Goal: Task Accomplishment & Management: Use online tool/utility

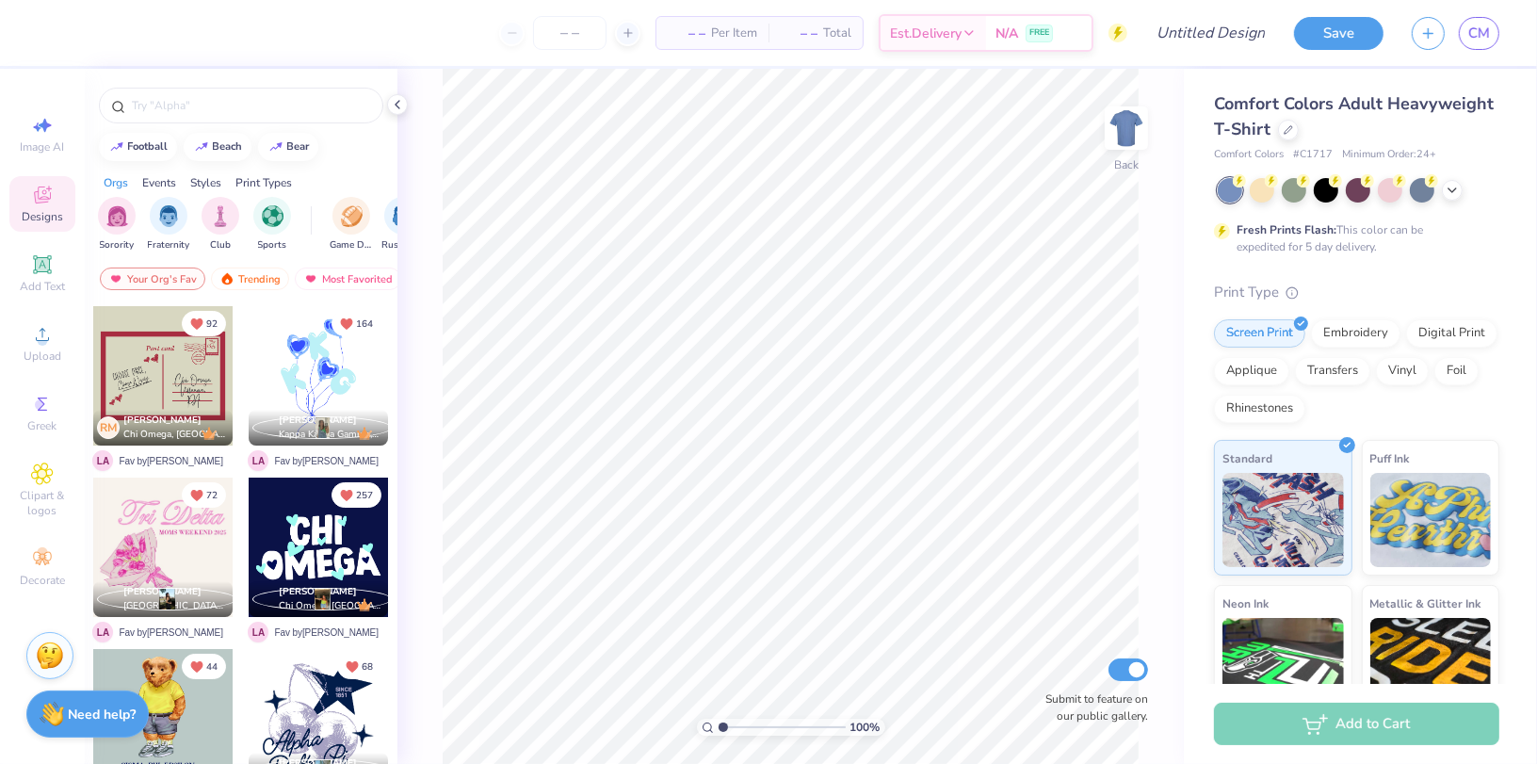
click at [40, 215] on span "Designs" at bounding box center [42, 216] width 41 height 15
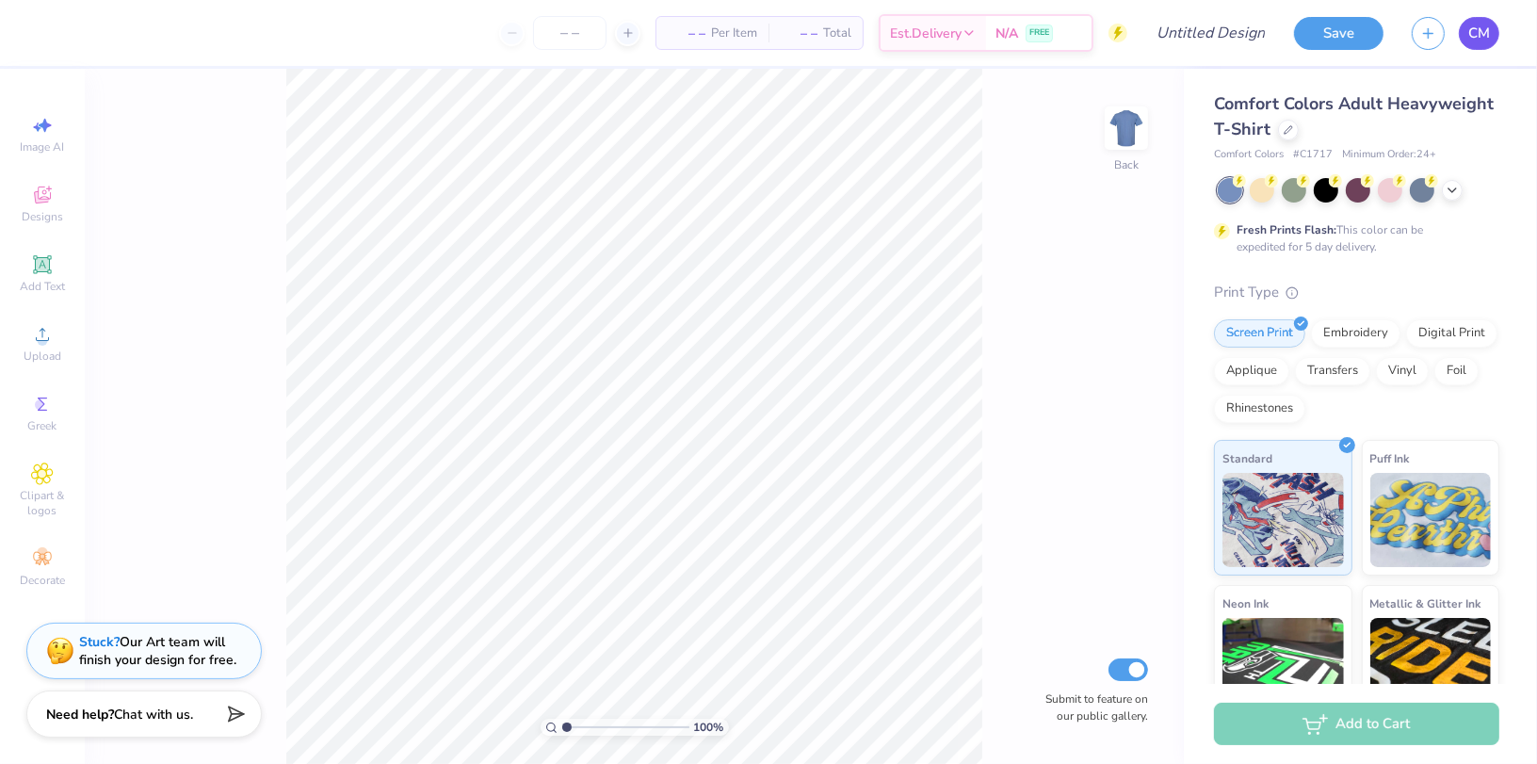
click at [1494, 30] on link "CM" at bounding box center [1479, 33] width 41 height 33
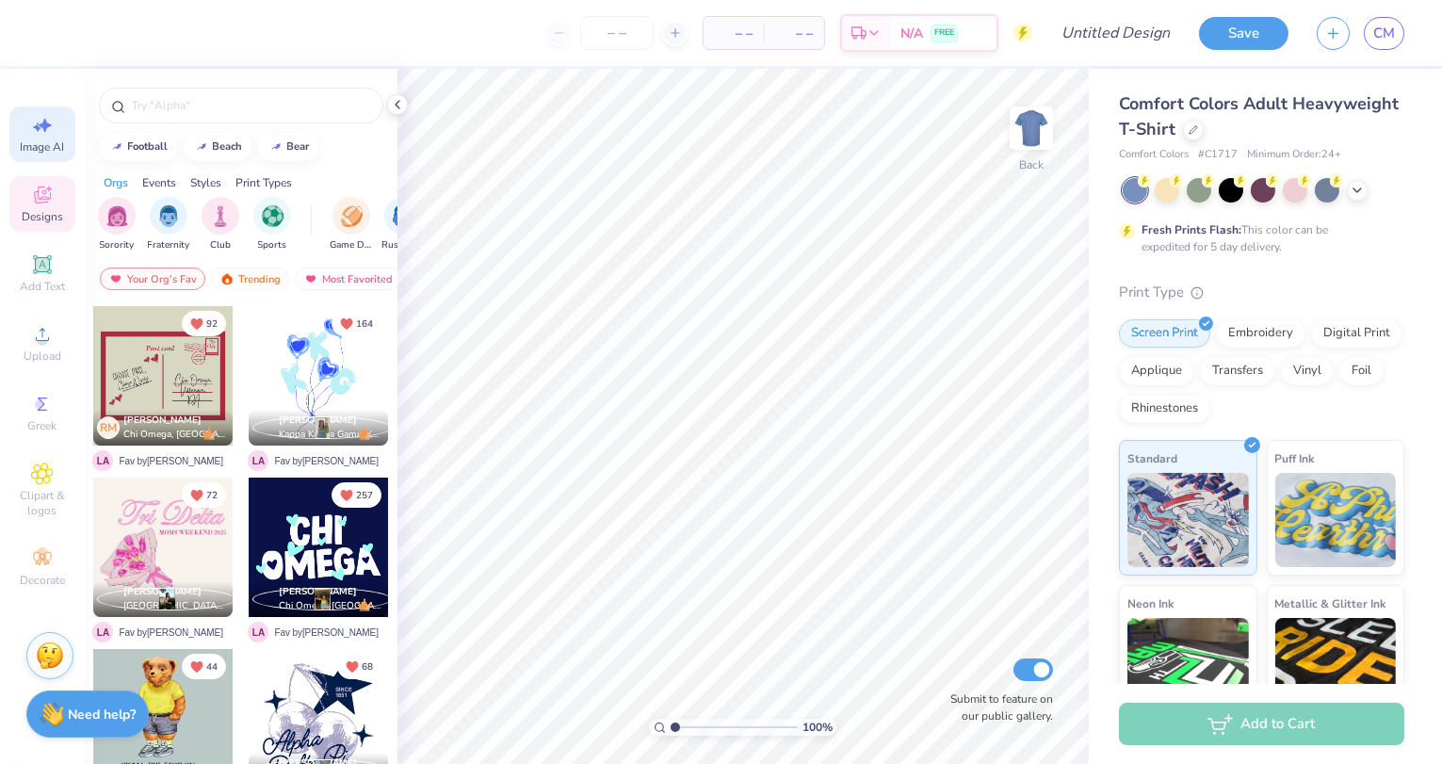
click at [46, 138] on div "Image AI" at bounding box center [42, 134] width 66 height 56
select select "4"
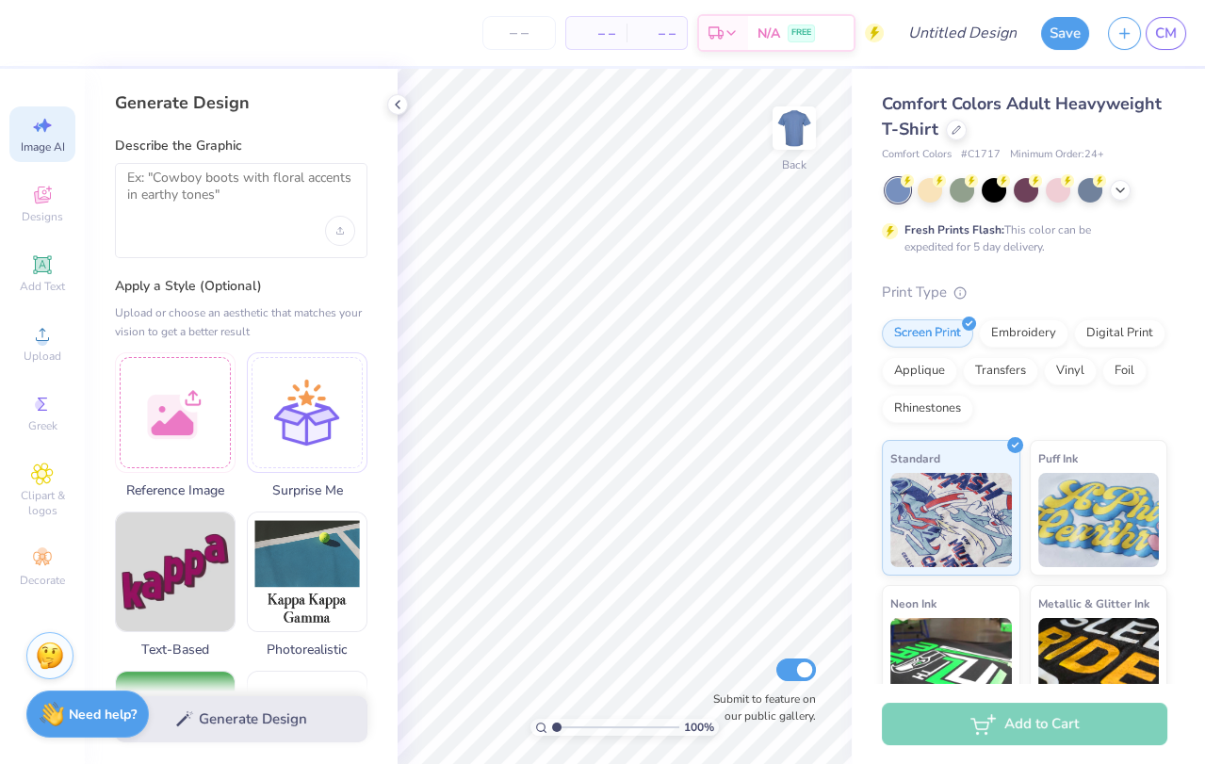
click at [53, 143] on span "Image AI" at bounding box center [43, 146] width 44 height 15
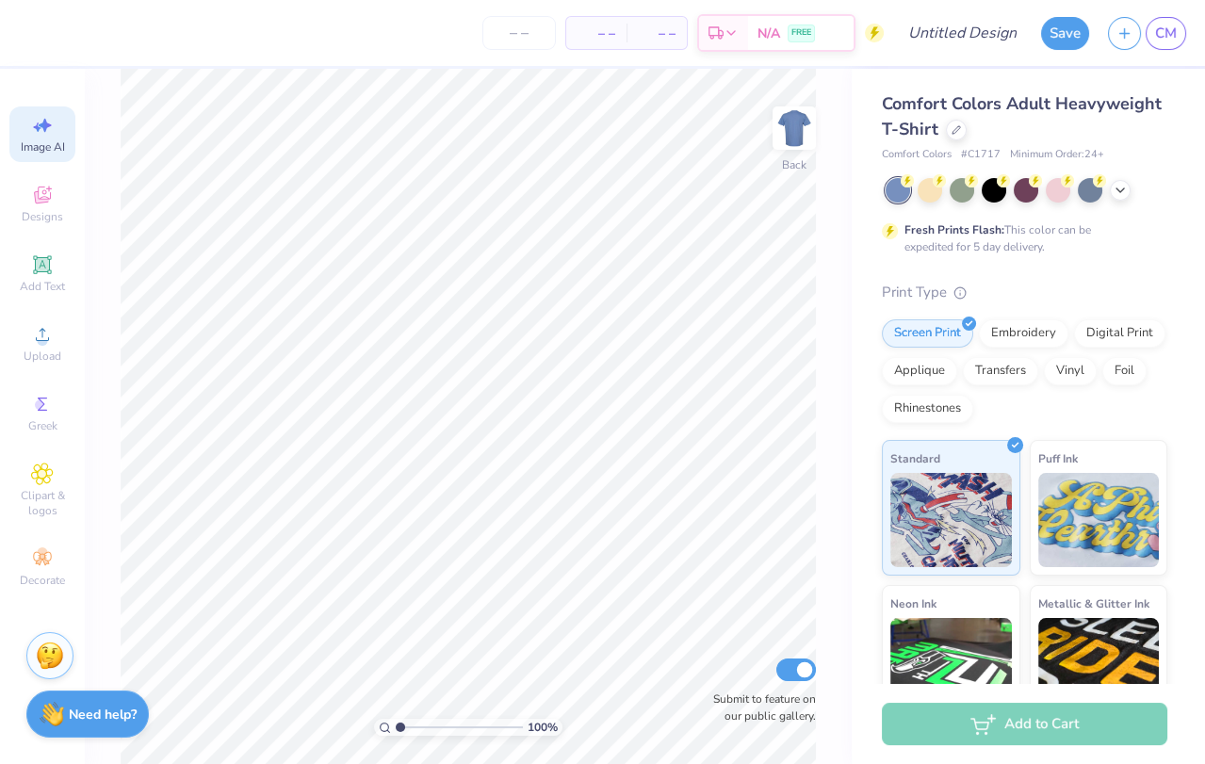
click at [35, 128] on icon at bounding box center [42, 125] width 23 height 23
select select "4"
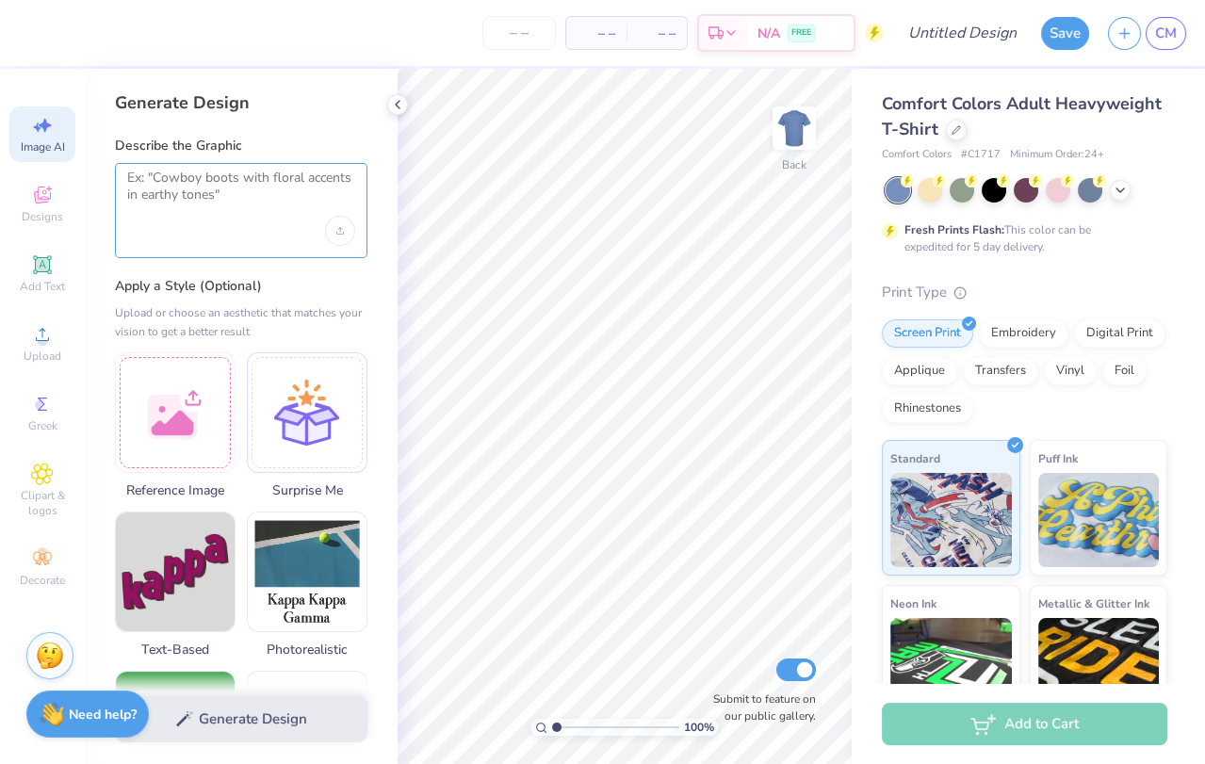
click at [203, 192] on textarea at bounding box center [241, 193] width 228 height 47
click at [241, 199] on textarea at bounding box center [241, 193] width 228 height 47
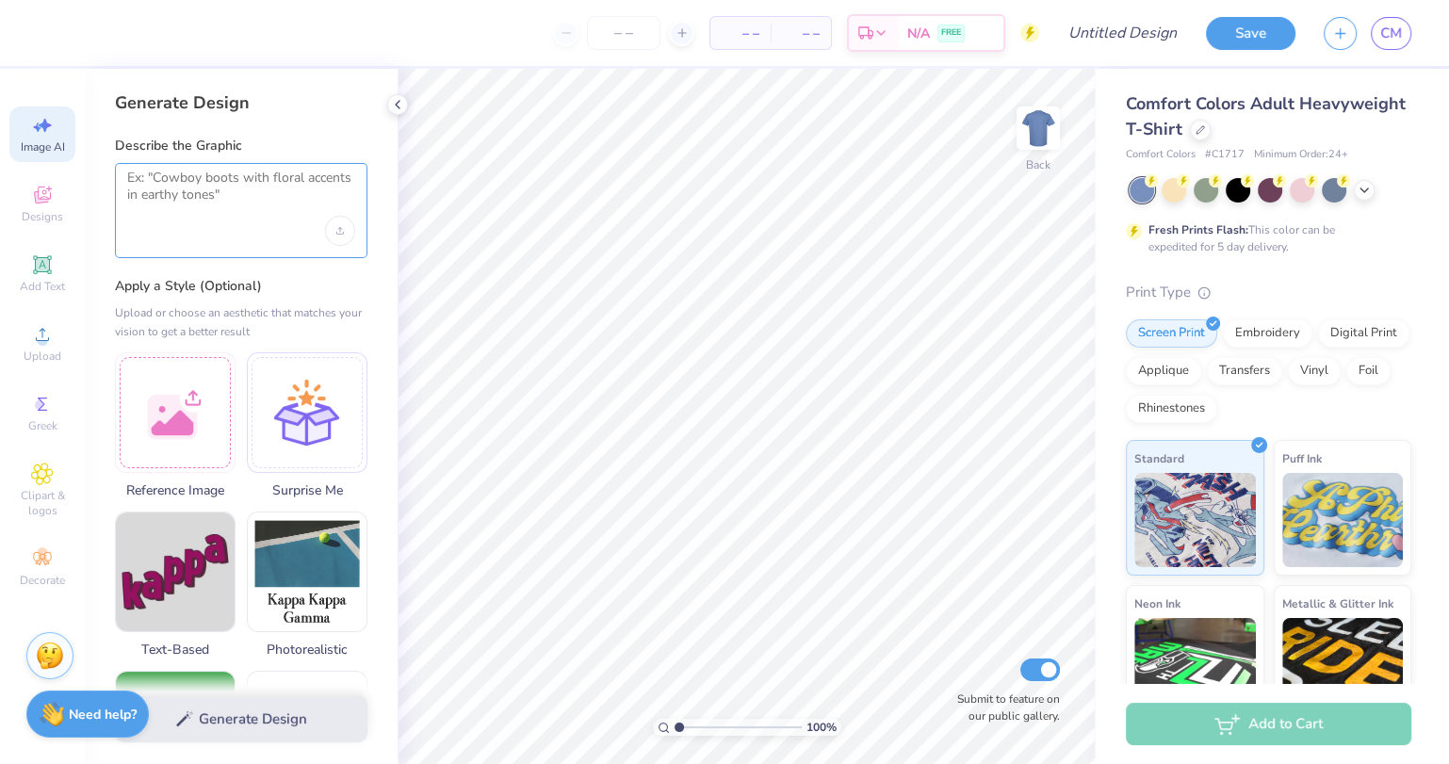
click at [280, 206] on textarea at bounding box center [241, 193] width 228 height 47
click at [1208, 103] on span "Comfort Colors Adult Heavyweight T-Shirt" at bounding box center [1266, 116] width 280 height 48
click at [1206, 122] on div "Comfort Colors Adult Heavyweight T-Shirt" at bounding box center [1268, 116] width 285 height 51
click at [1199, 128] on icon at bounding box center [1199, 127] width 9 height 9
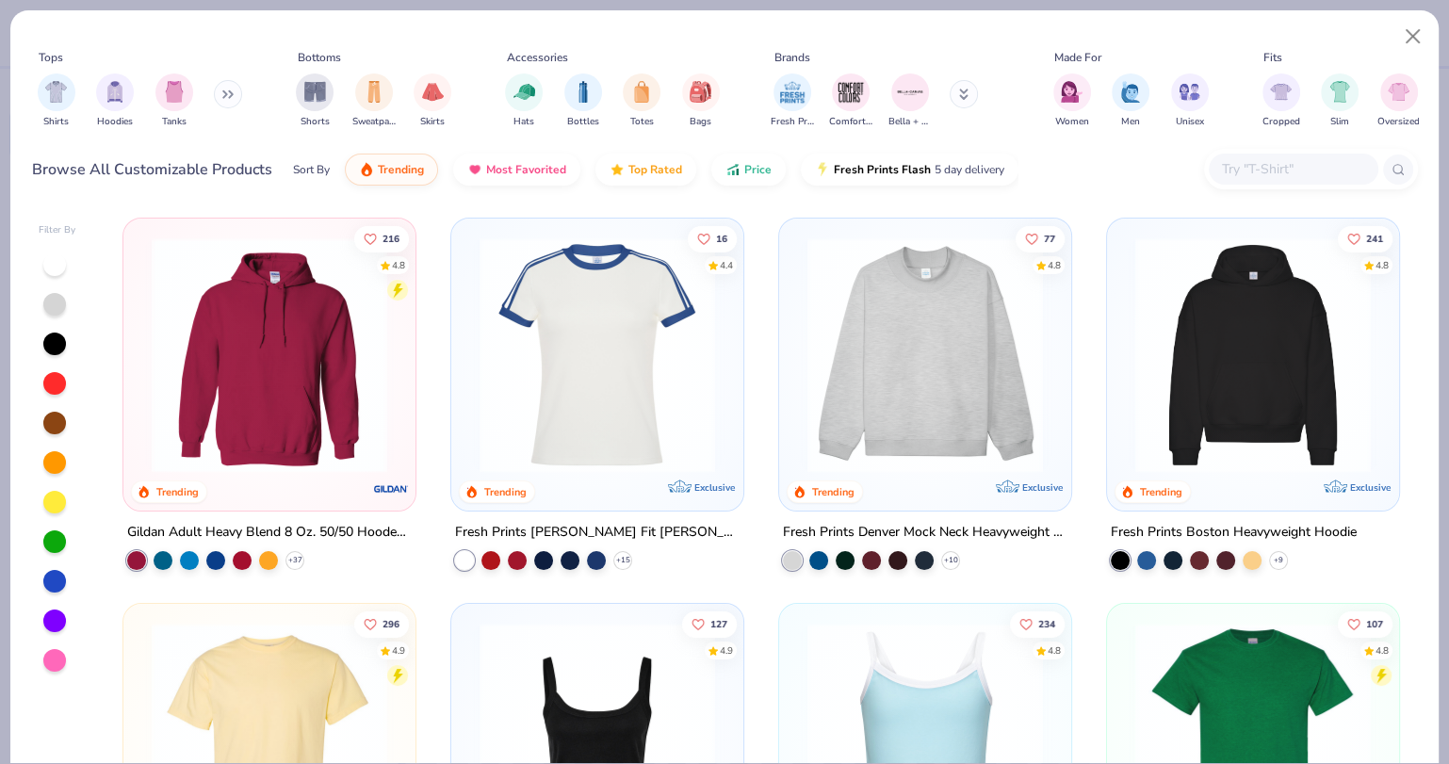
click at [966, 313] on img at bounding box center [925, 354] width 254 height 235
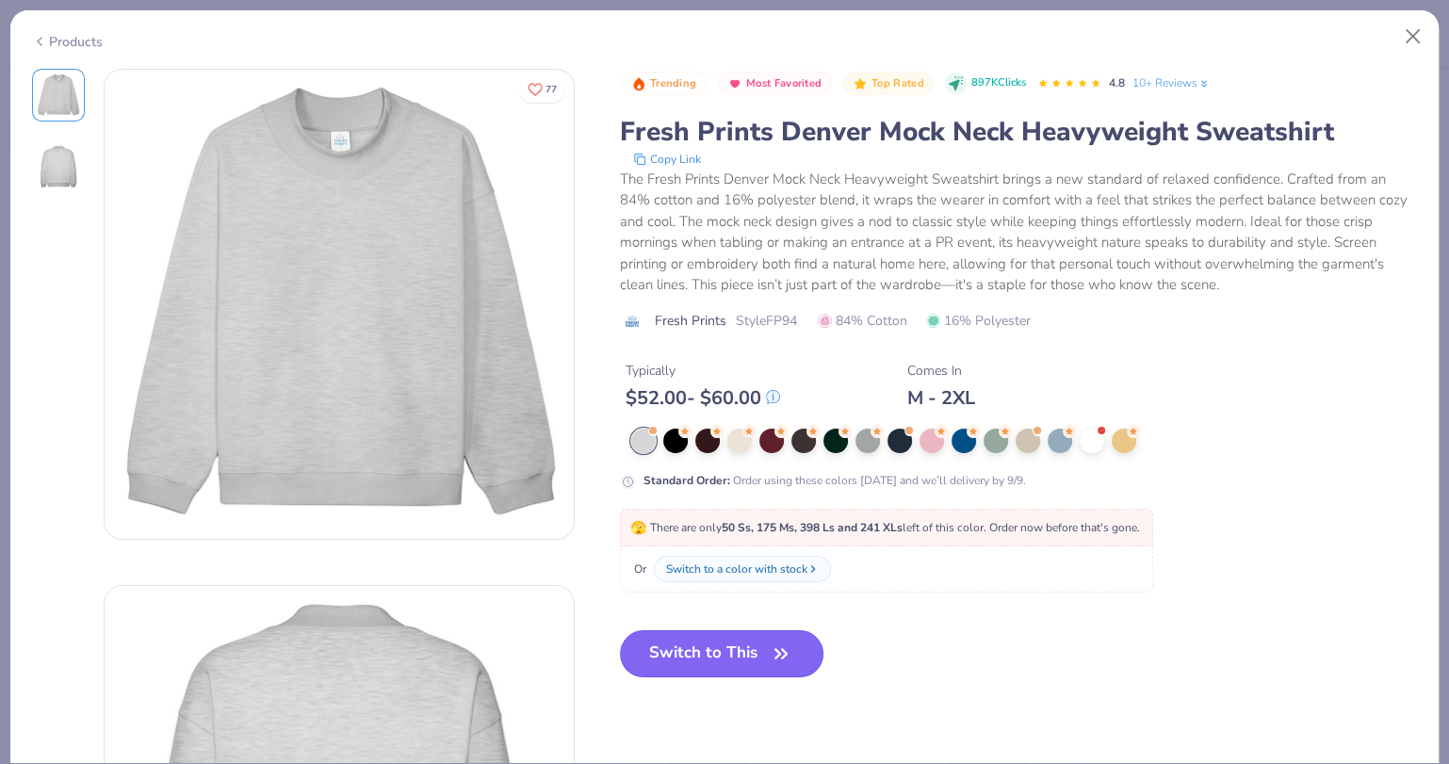
click at [714, 654] on button "Switch to This" at bounding box center [722, 653] width 204 height 47
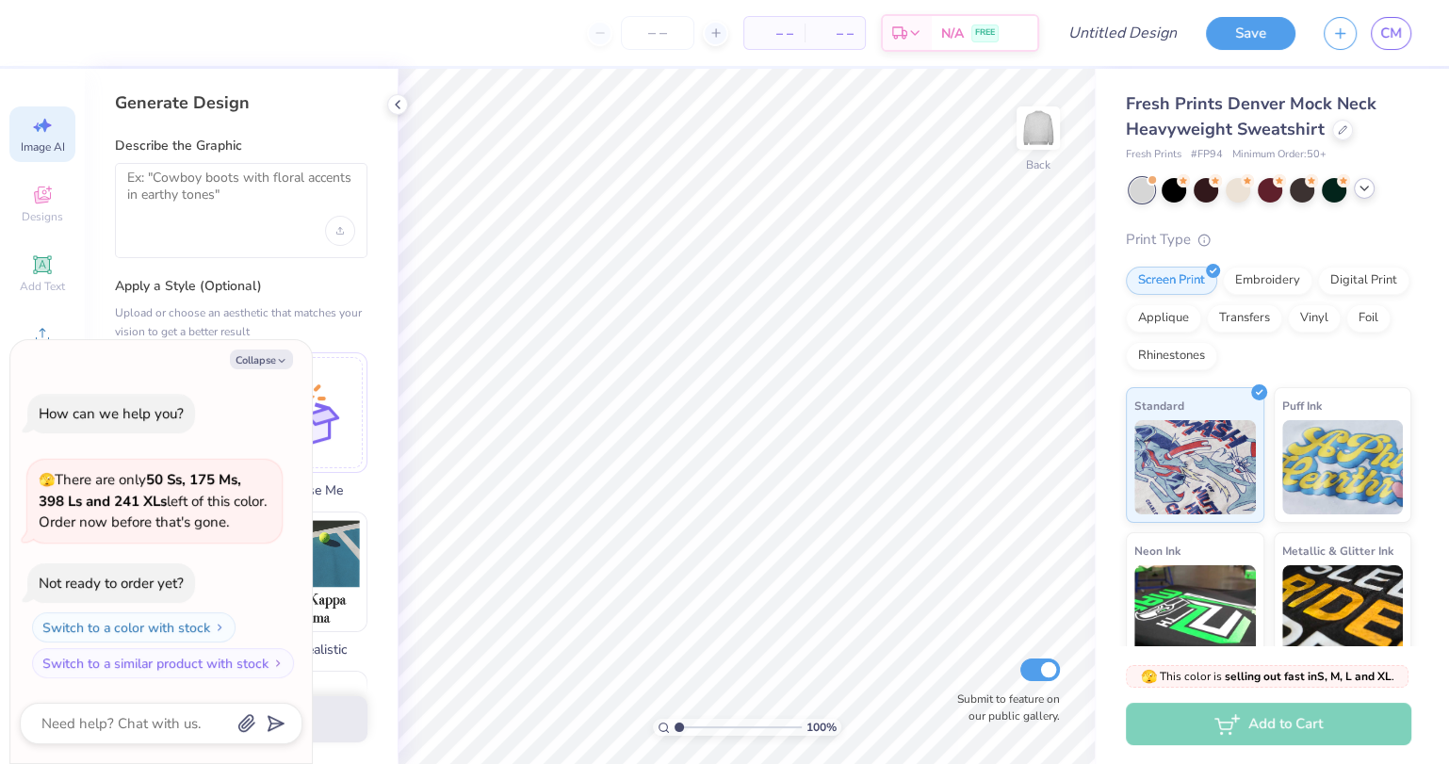
click at [1361, 186] on icon at bounding box center [1363, 188] width 15 height 15
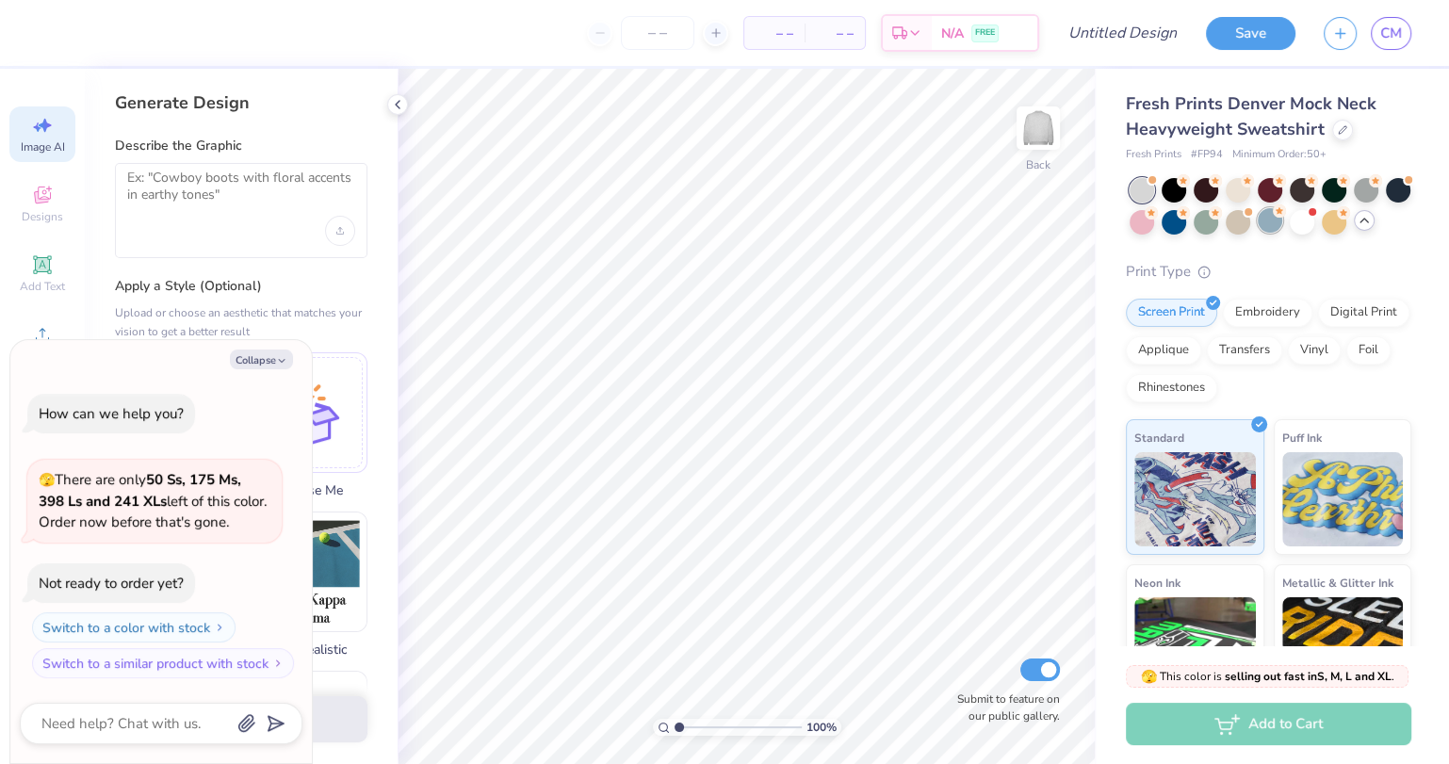
click at [1265, 222] on div at bounding box center [1269, 220] width 24 height 24
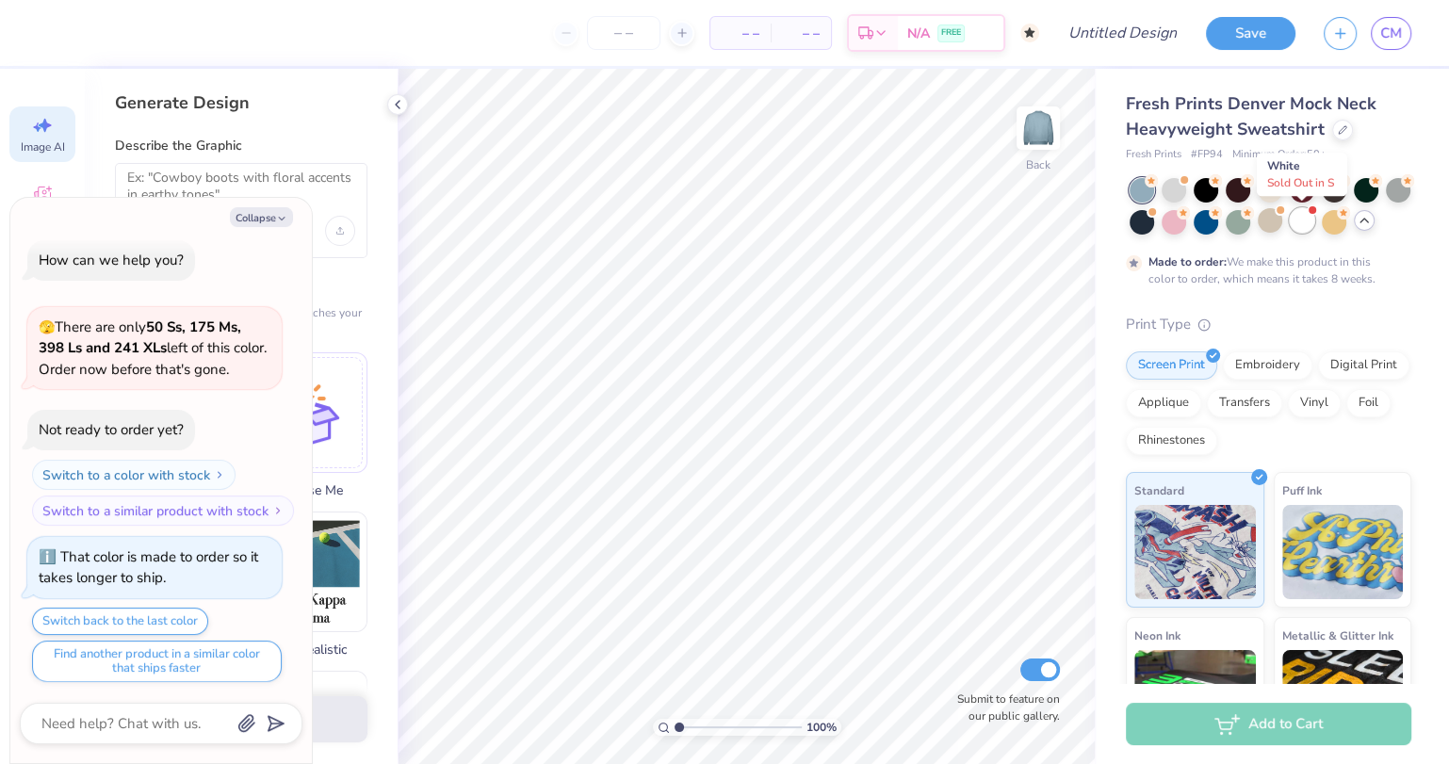
click at [1308, 221] on div at bounding box center [1301, 220] width 24 height 24
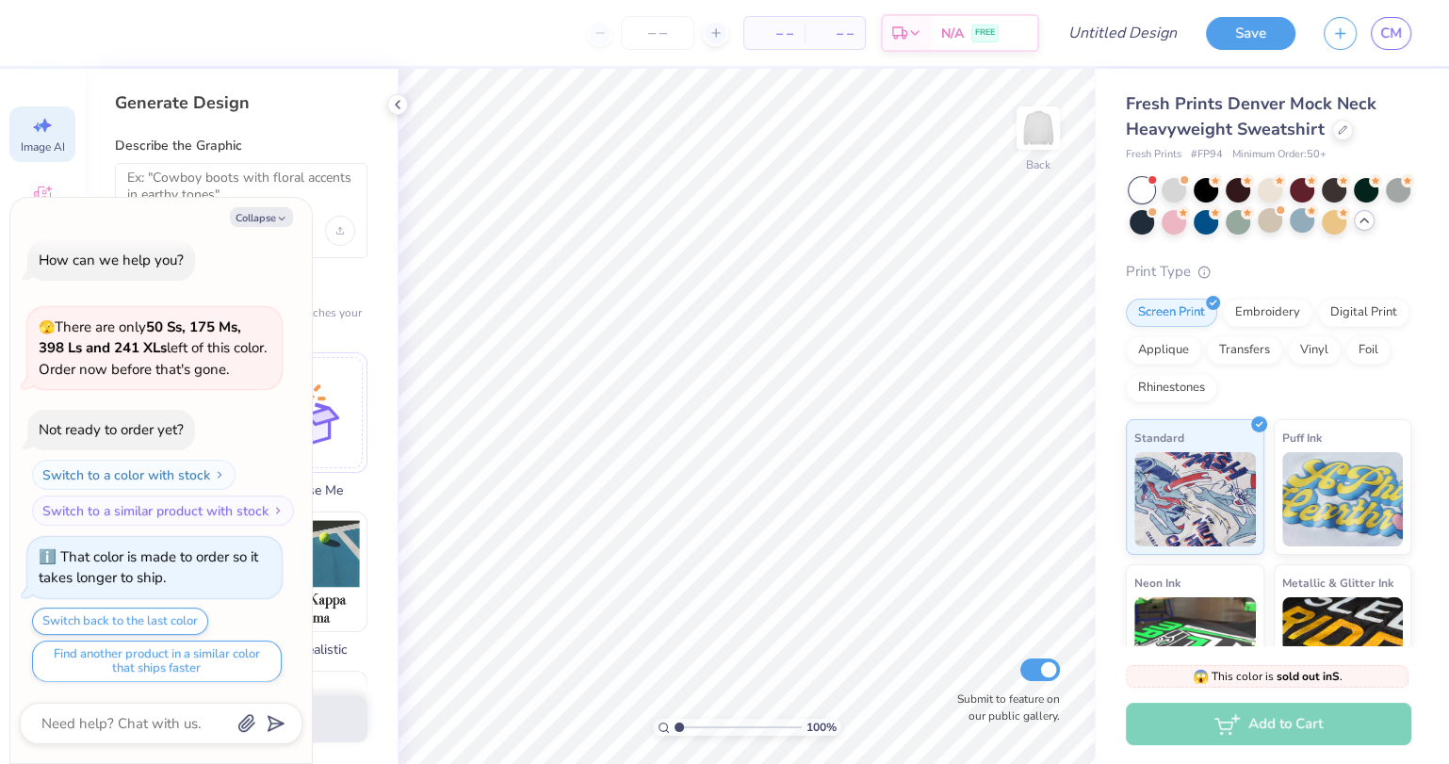
scroll to position [371, 0]
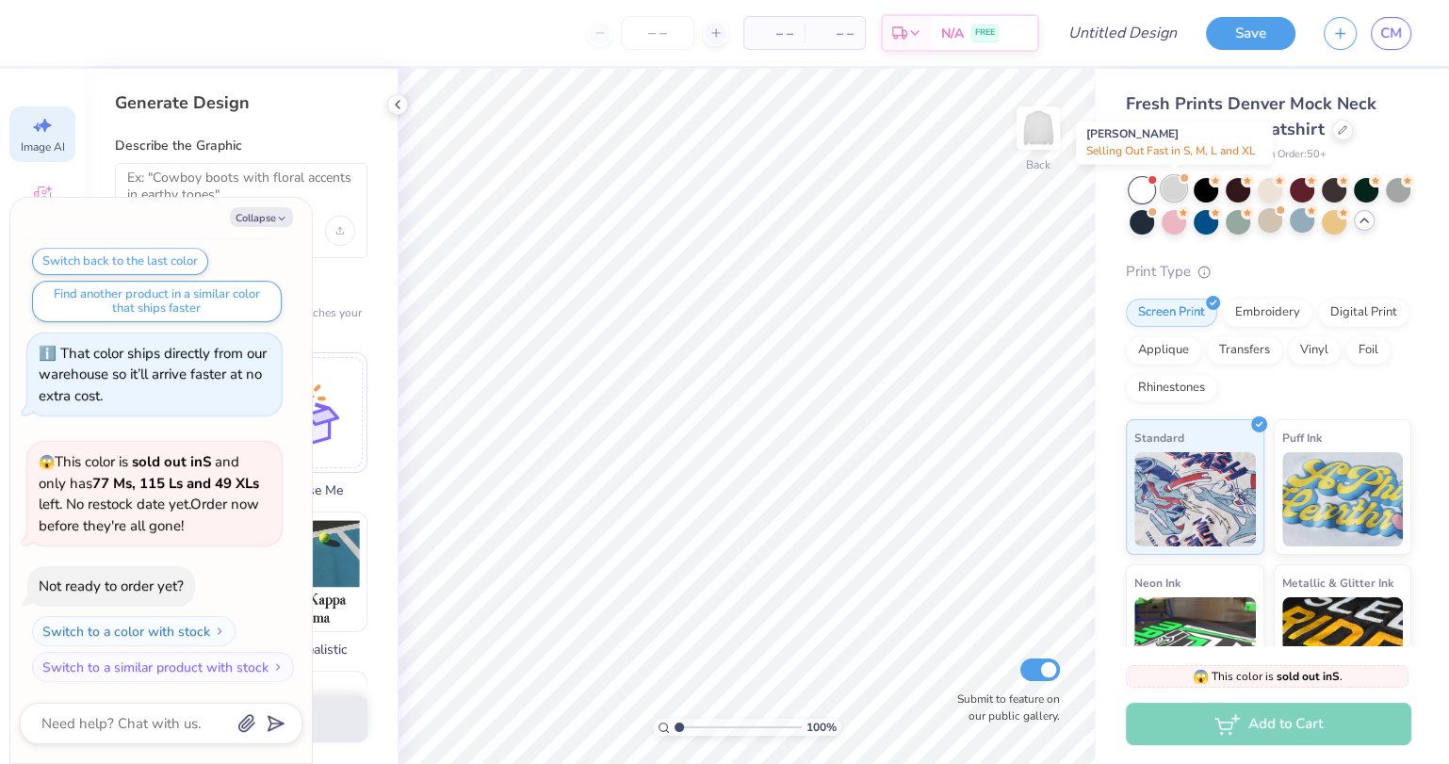
click at [1171, 184] on div at bounding box center [1173, 188] width 24 height 24
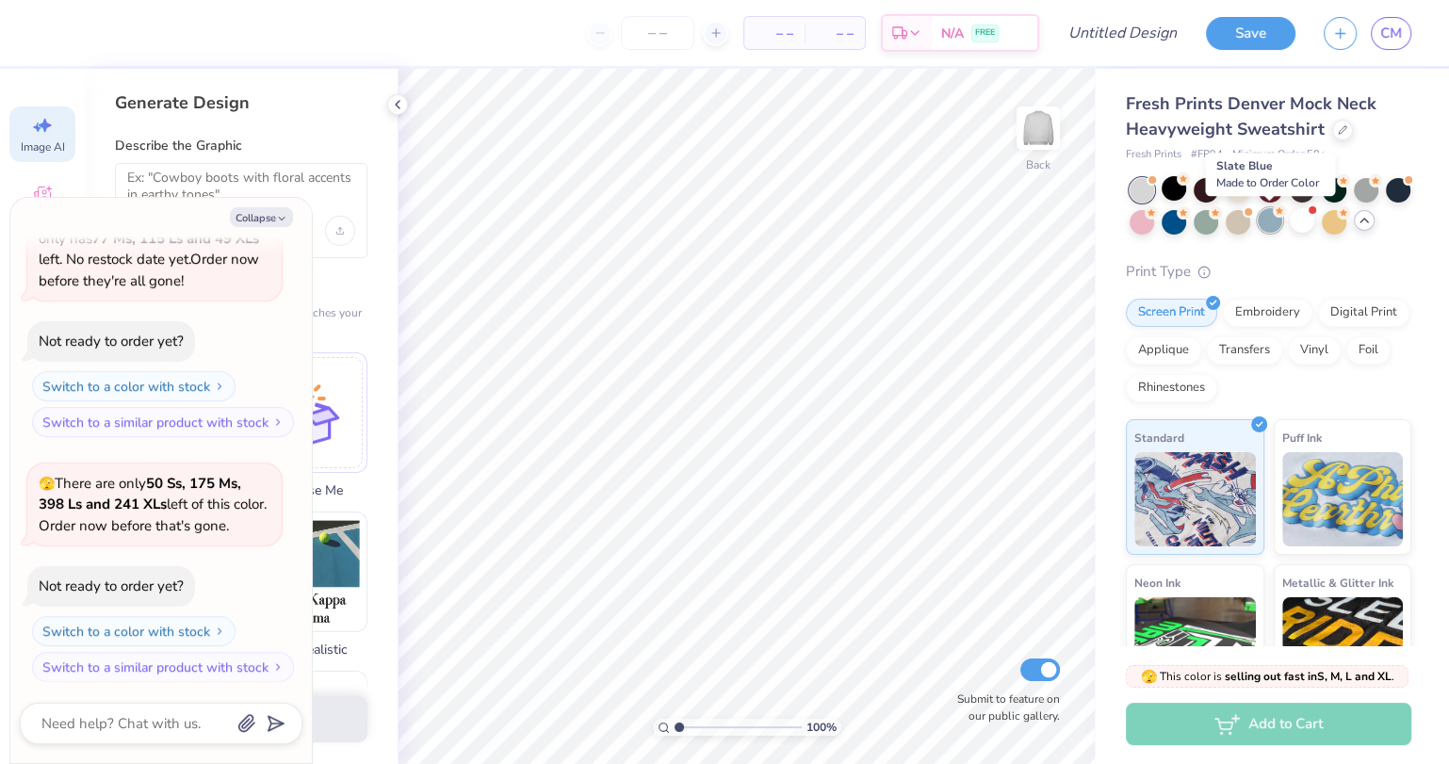
click at [1269, 229] on div at bounding box center [1269, 220] width 24 height 24
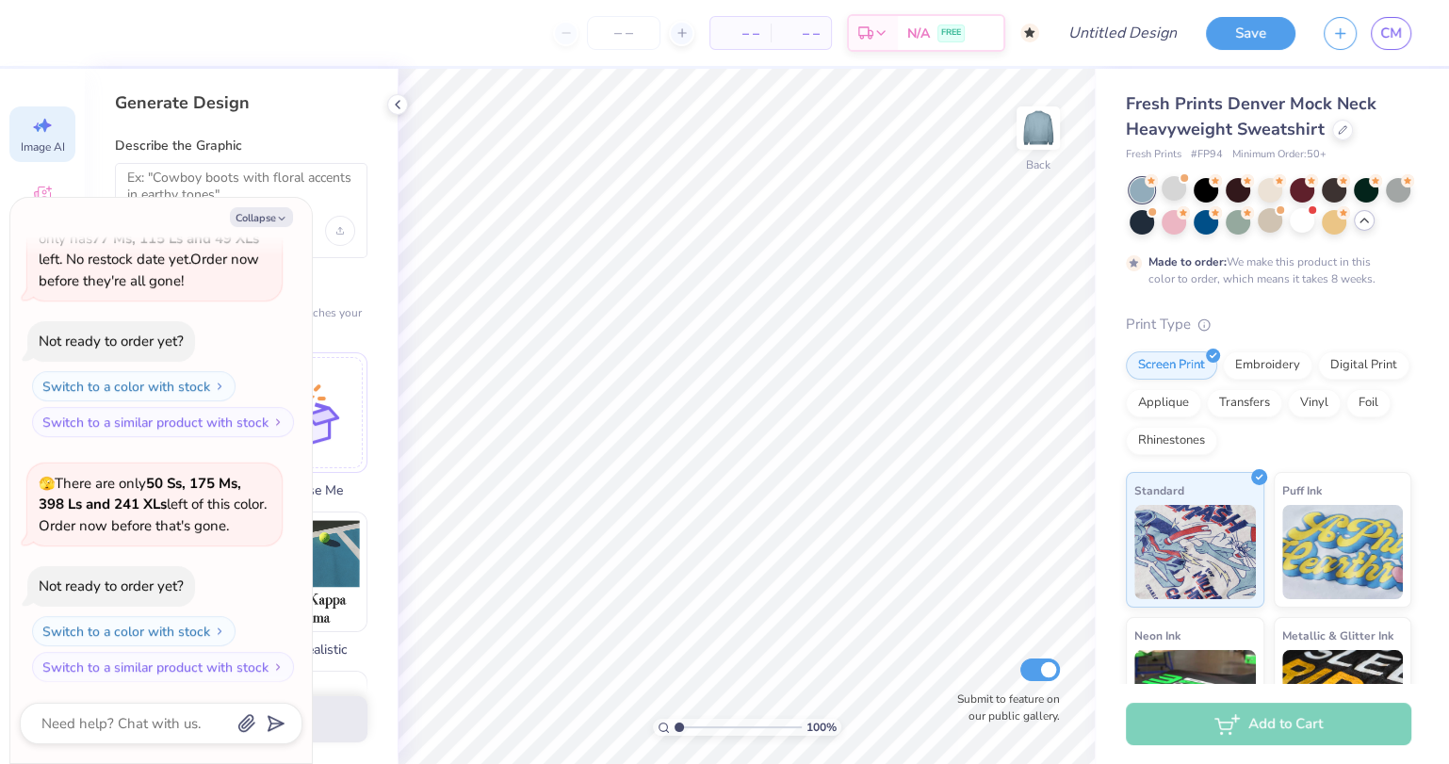
scroll to position [770, 0]
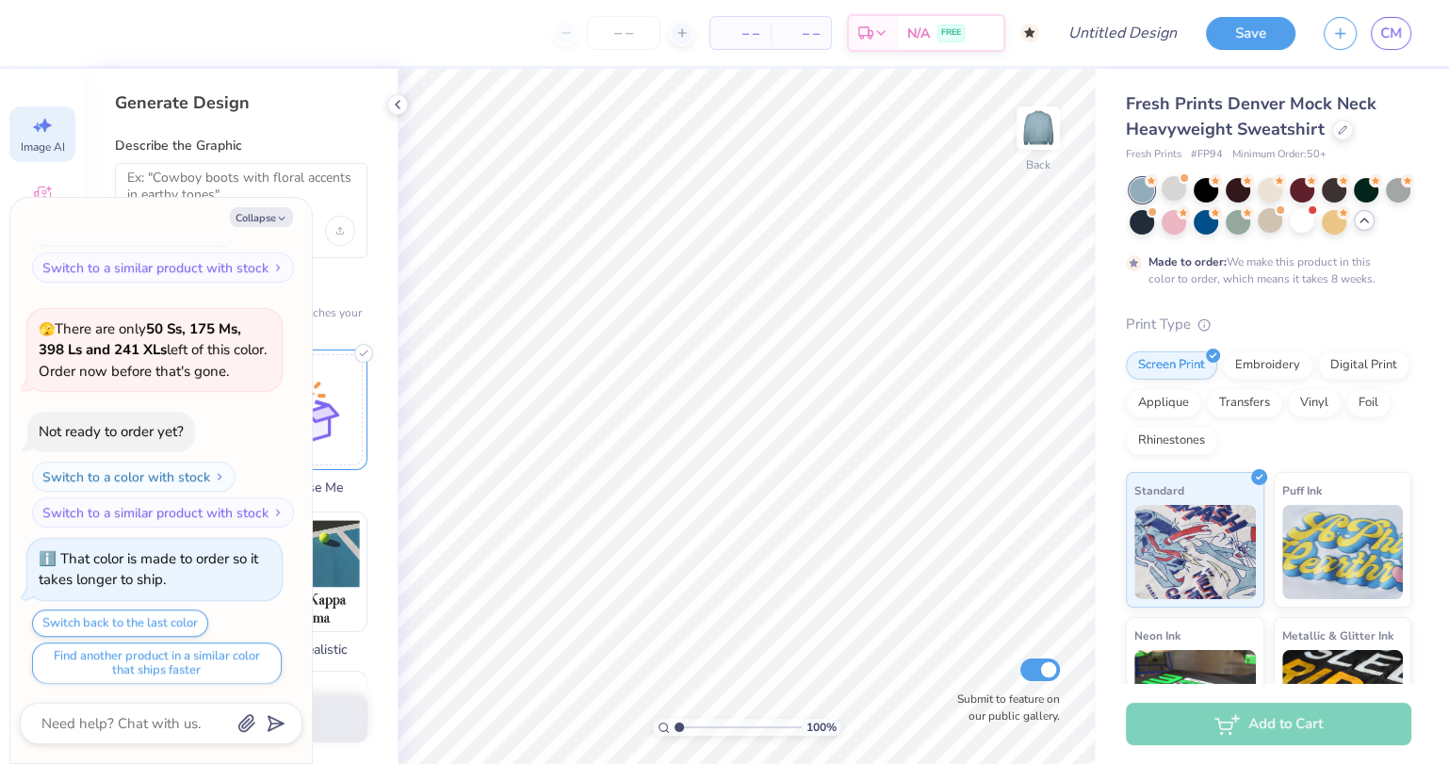
click at [359, 494] on span "Surprise Me" at bounding box center [307, 488] width 121 height 20
click at [191, 174] on textarea at bounding box center [241, 193] width 228 height 47
click at [278, 219] on icon "button" at bounding box center [281, 218] width 11 height 11
type textarea "x"
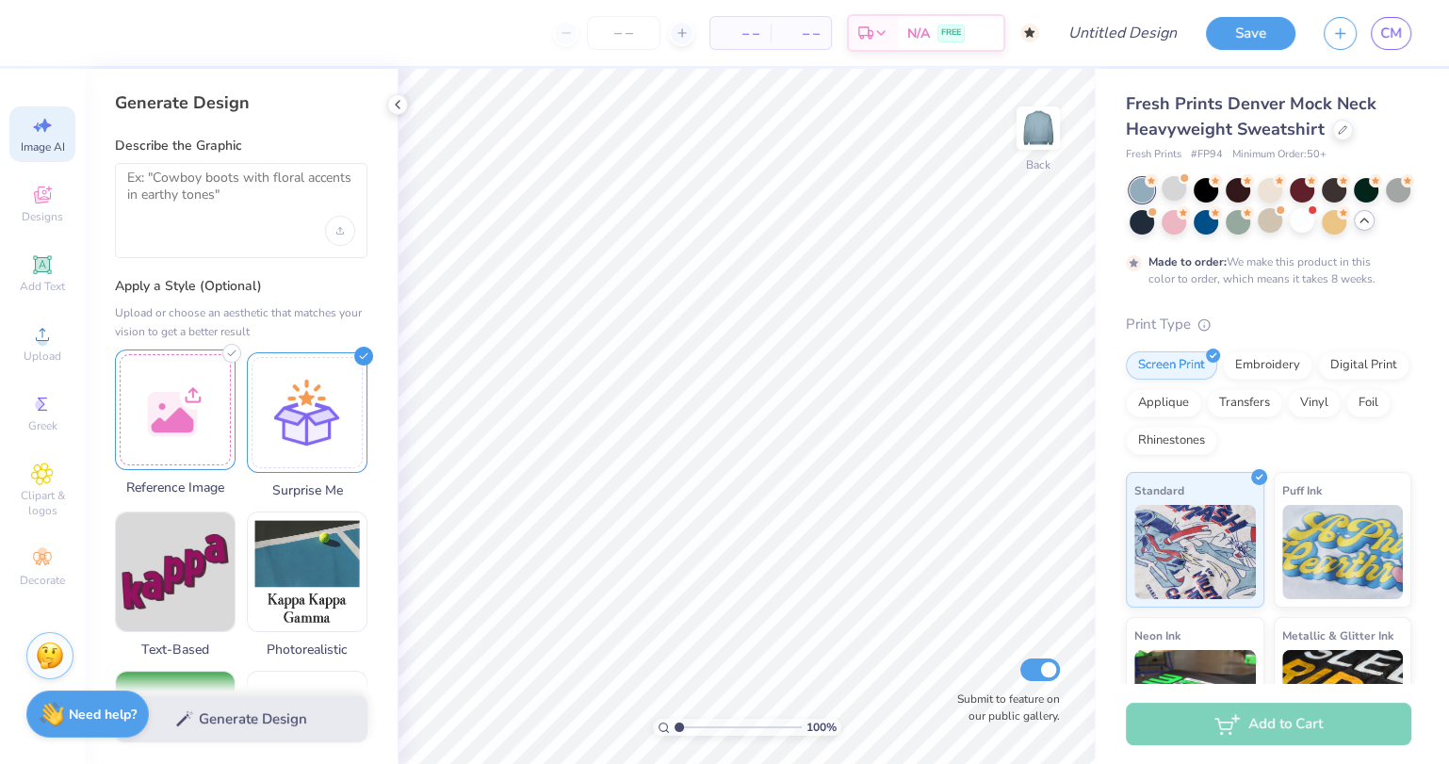
click at [203, 409] on div at bounding box center [175, 409] width 121 height 121
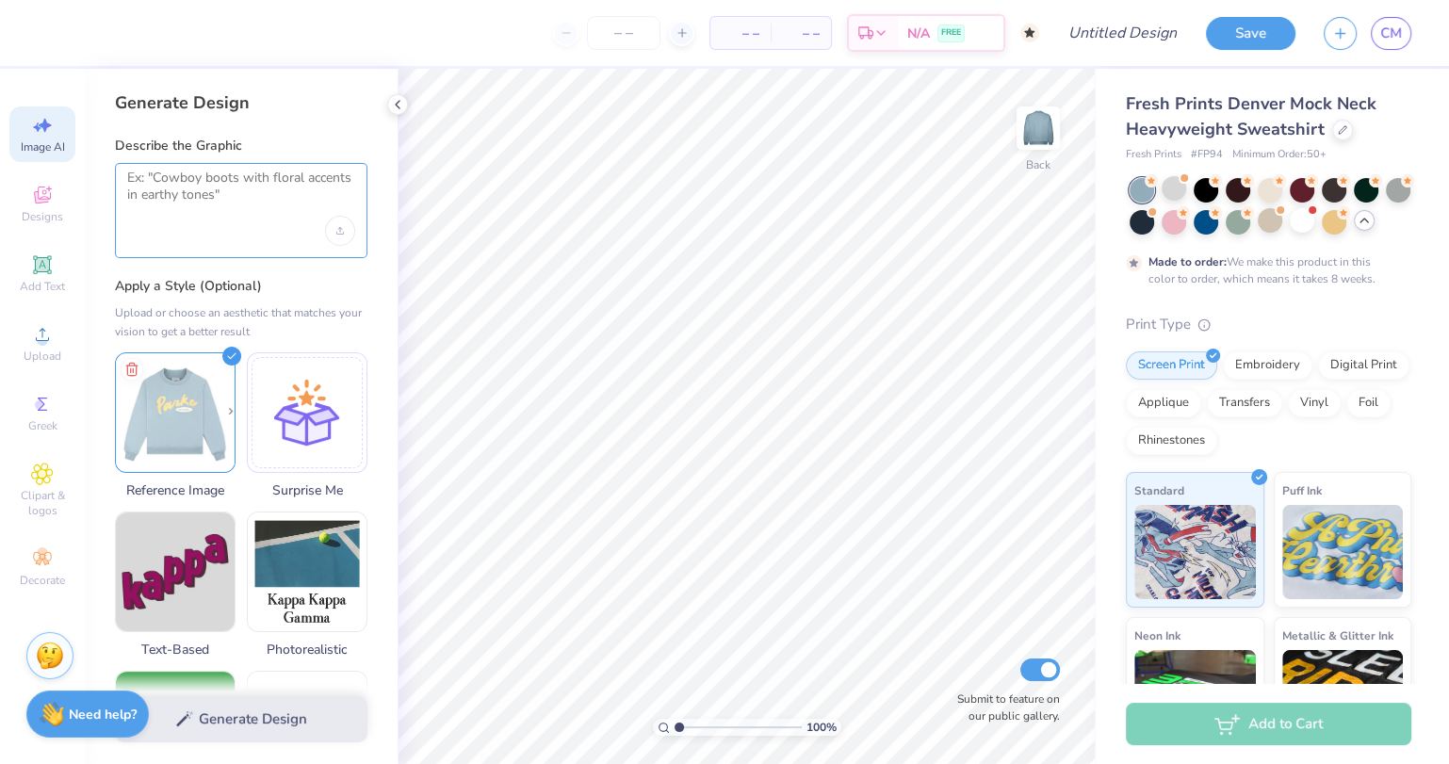
click at [206, 191] on textarea at bounding box center [241, 193] width 228 height 47
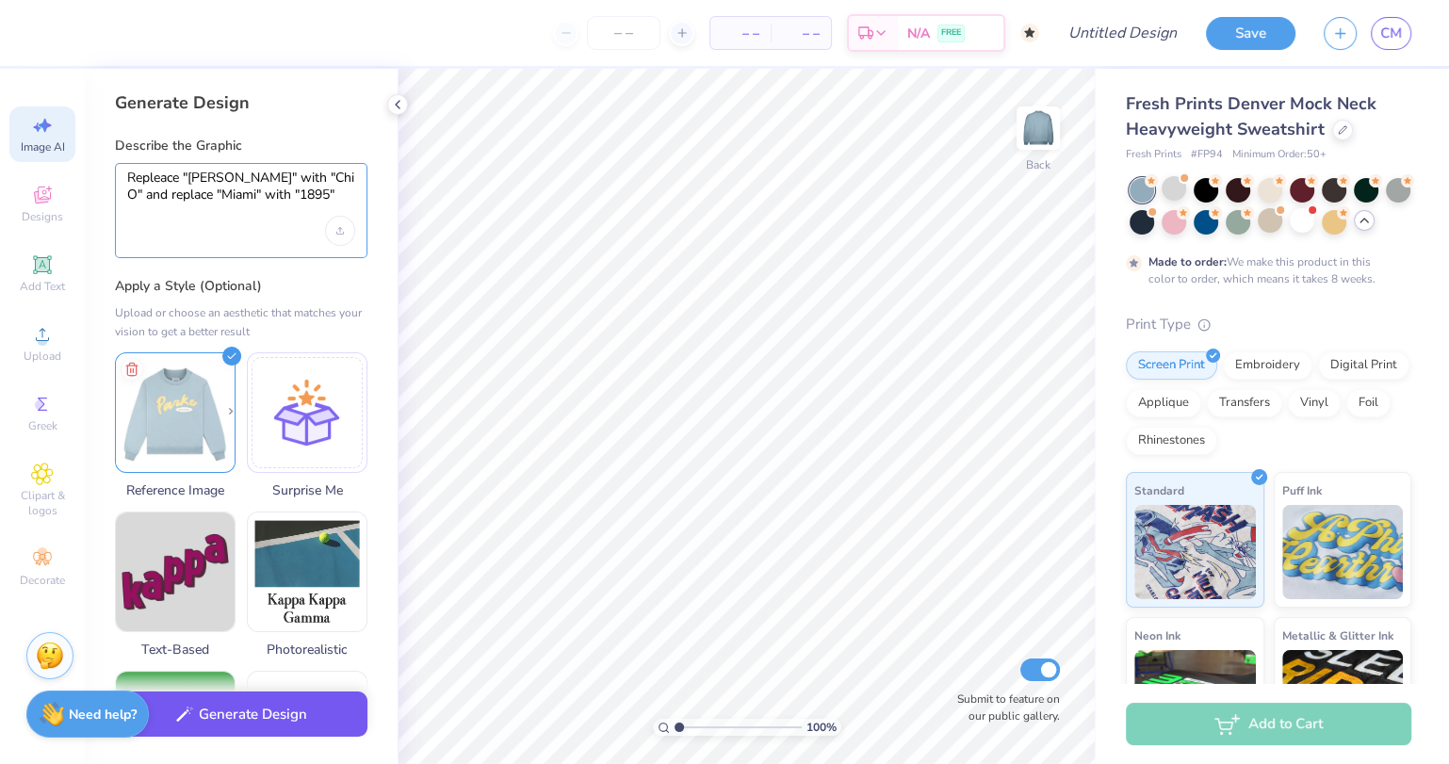
type textarea "Repleace "Parke" with "Chi O" and replace "Miami" with "1895""
click at [245, 717] on button "Generate Design" at bounding box center [241, 714] width 252 height 46
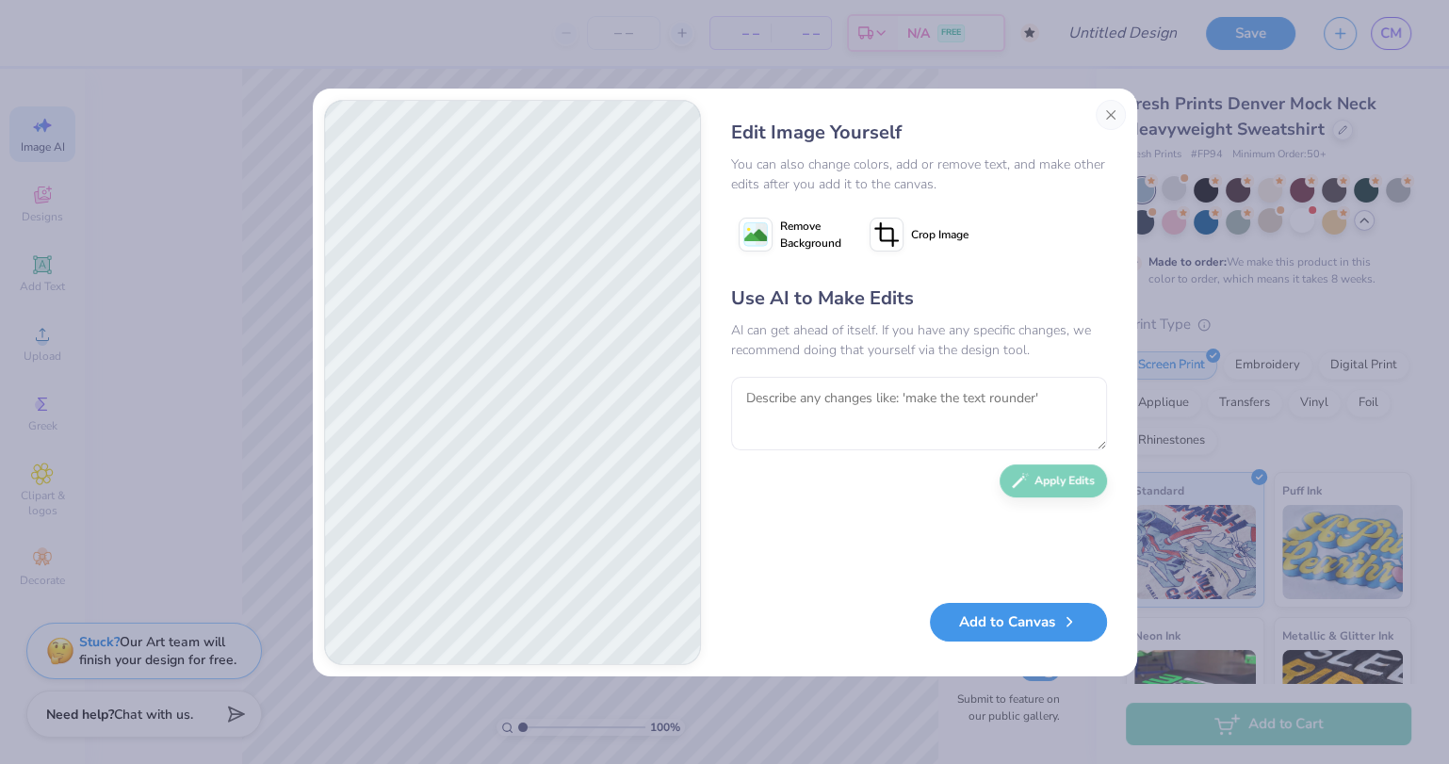
click at [1004, 631] on button "Add to Canvas" at bounding box center [1018, 622] width 177 height 39
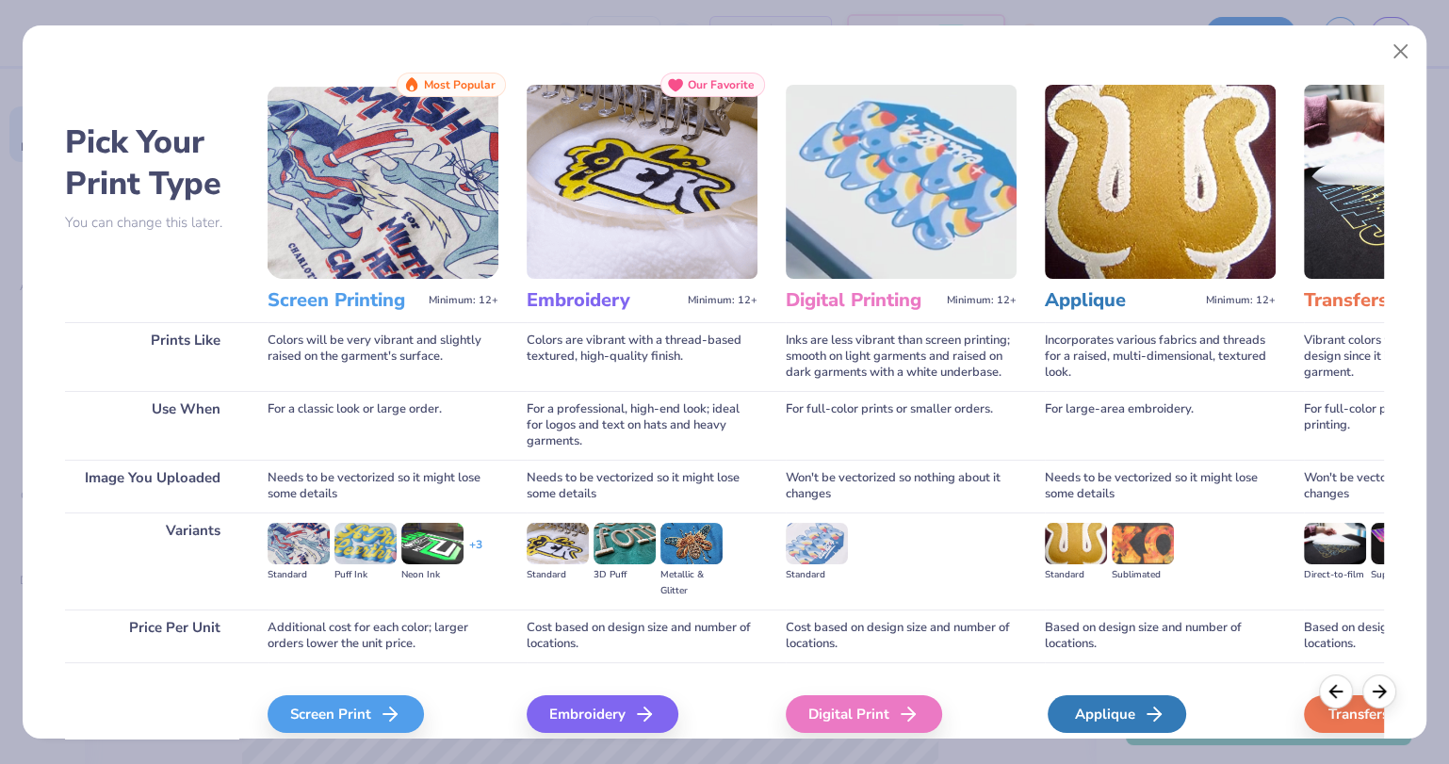
click at [1089, 710] on div "Applique" at bounding box center [1116, 714] width 138 height 38
click at [1086, 711] on div "Applique" at bounding box center [1116, 714] width 138 height 38
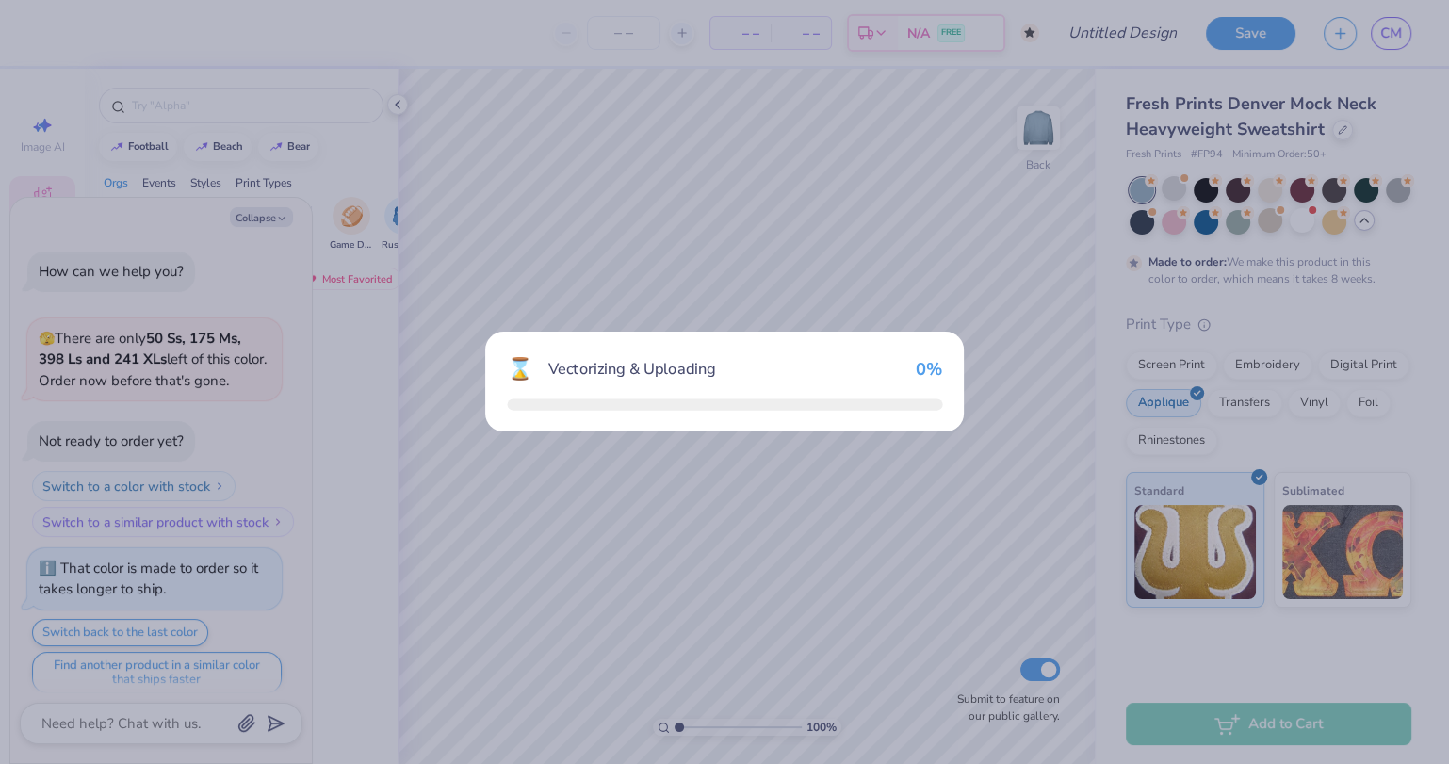
scroll to position [885, 0]
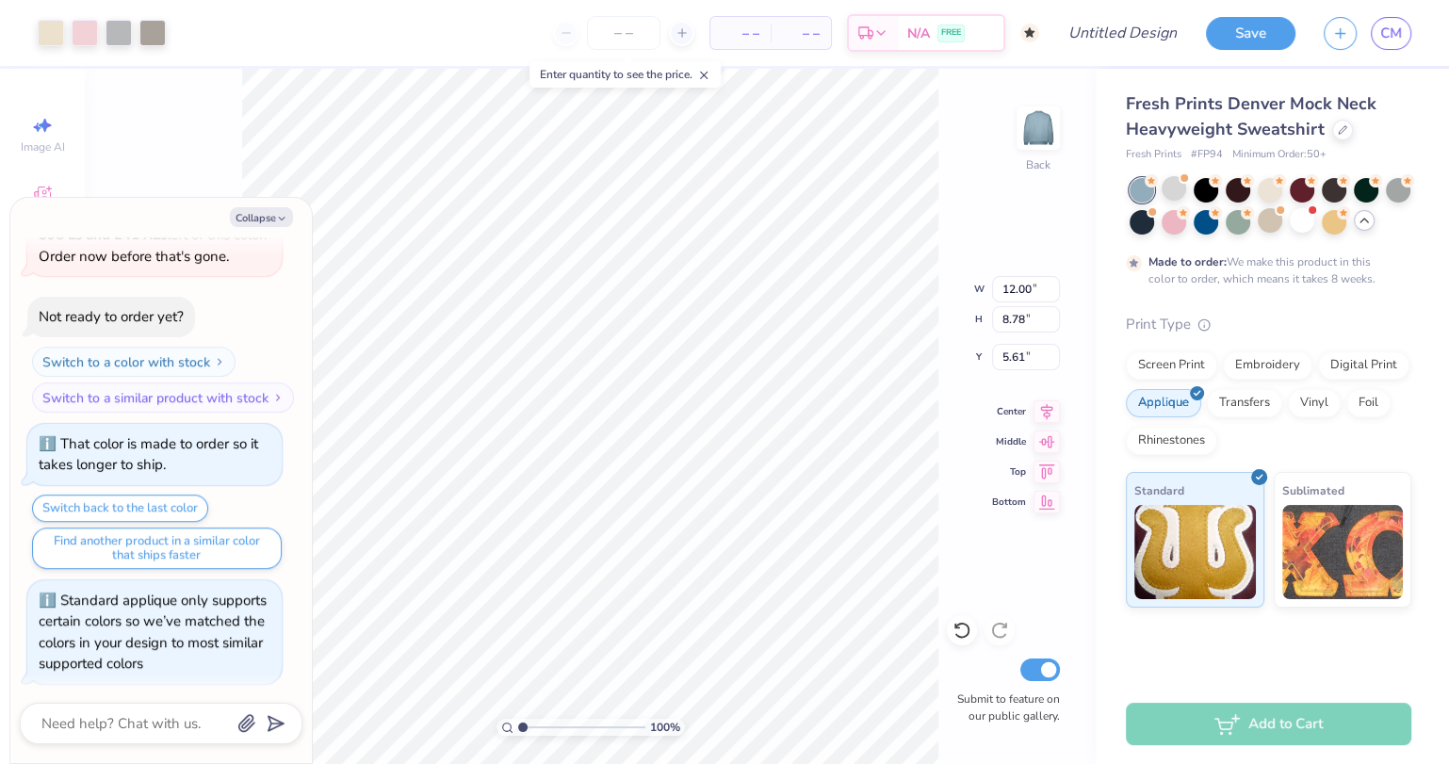
type textarea "x"
type input "7.27"
type input "5.32"
type textarea "x"
type input "2.58"
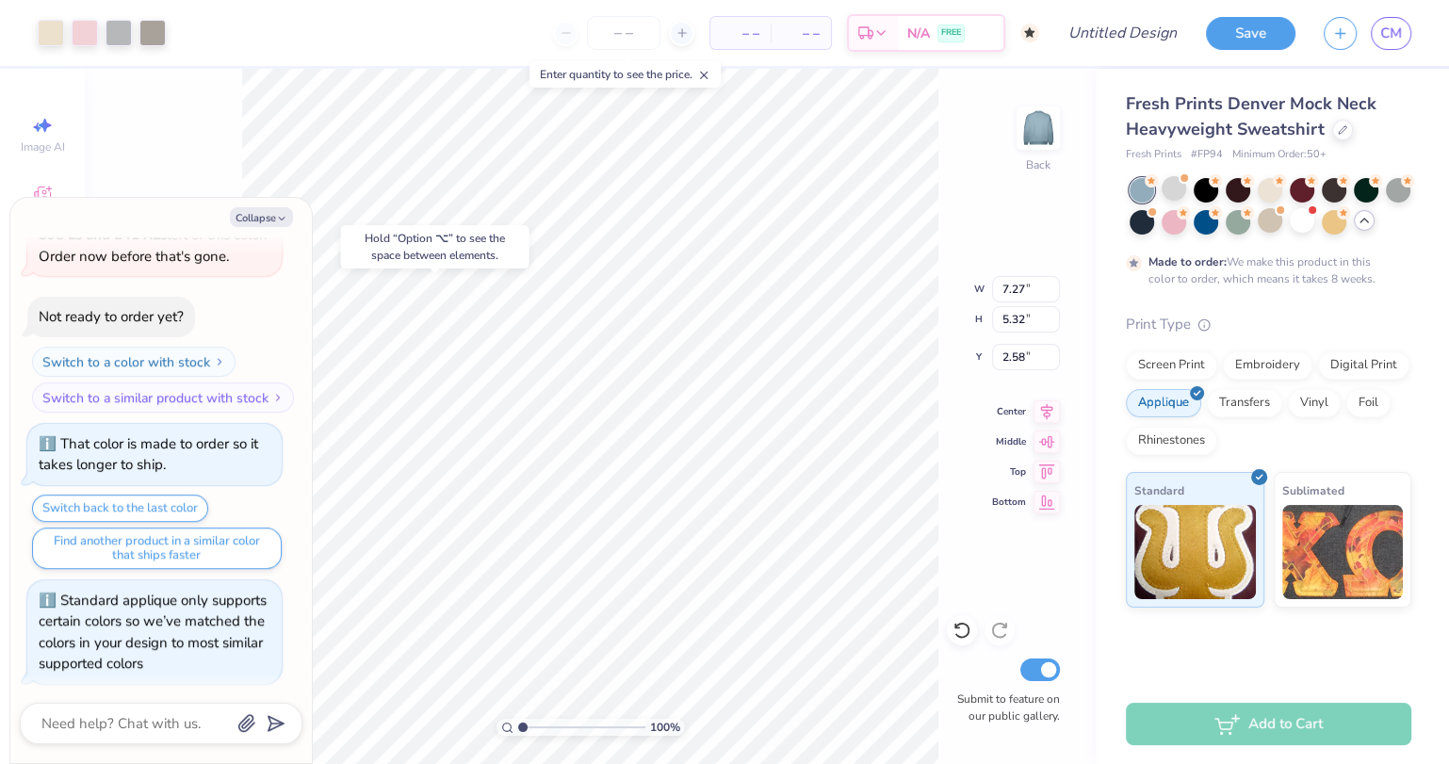
type textarea "x"
type input "12.00"
type input "8.78"
type input "5.61"
click at [42, 125] on icon at bounding box center [45, 126] width 13 height 14
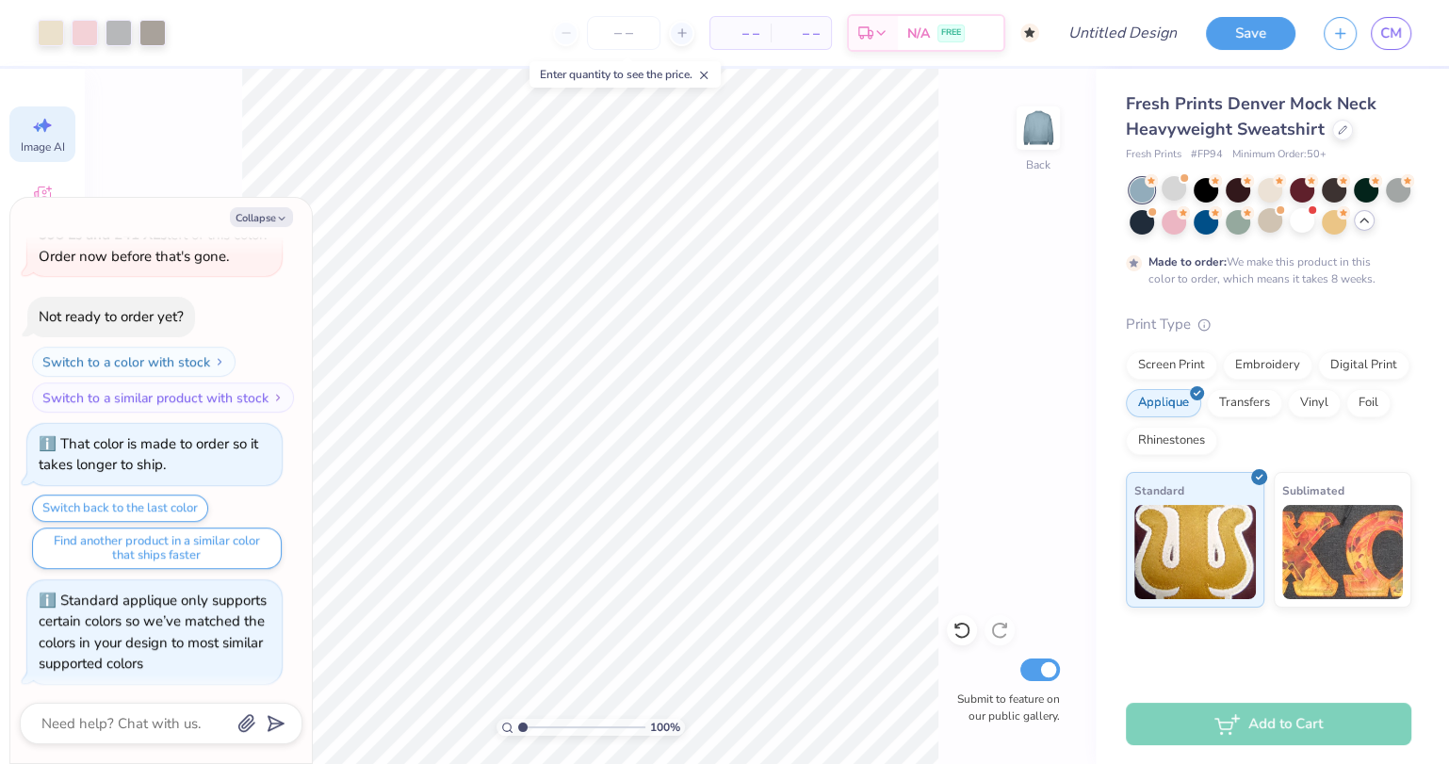
type textarea "x"
select select "4"
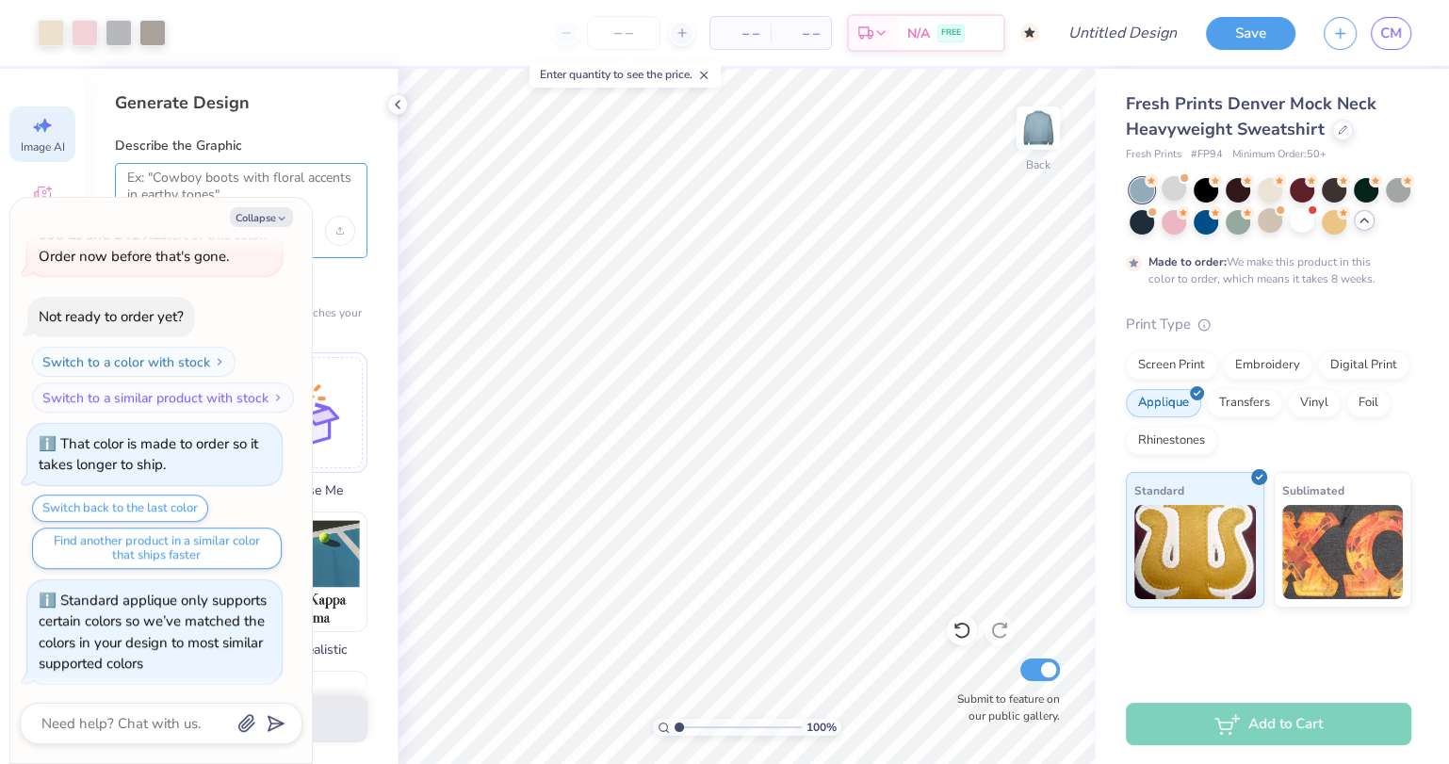
click at [280, 184] on textarea at bounding box center [241, 193] width 228 height 47
click at [271, 219] on button "Collapse" at bounding box center [261, 217] width 63 height 20
type textarea "x"
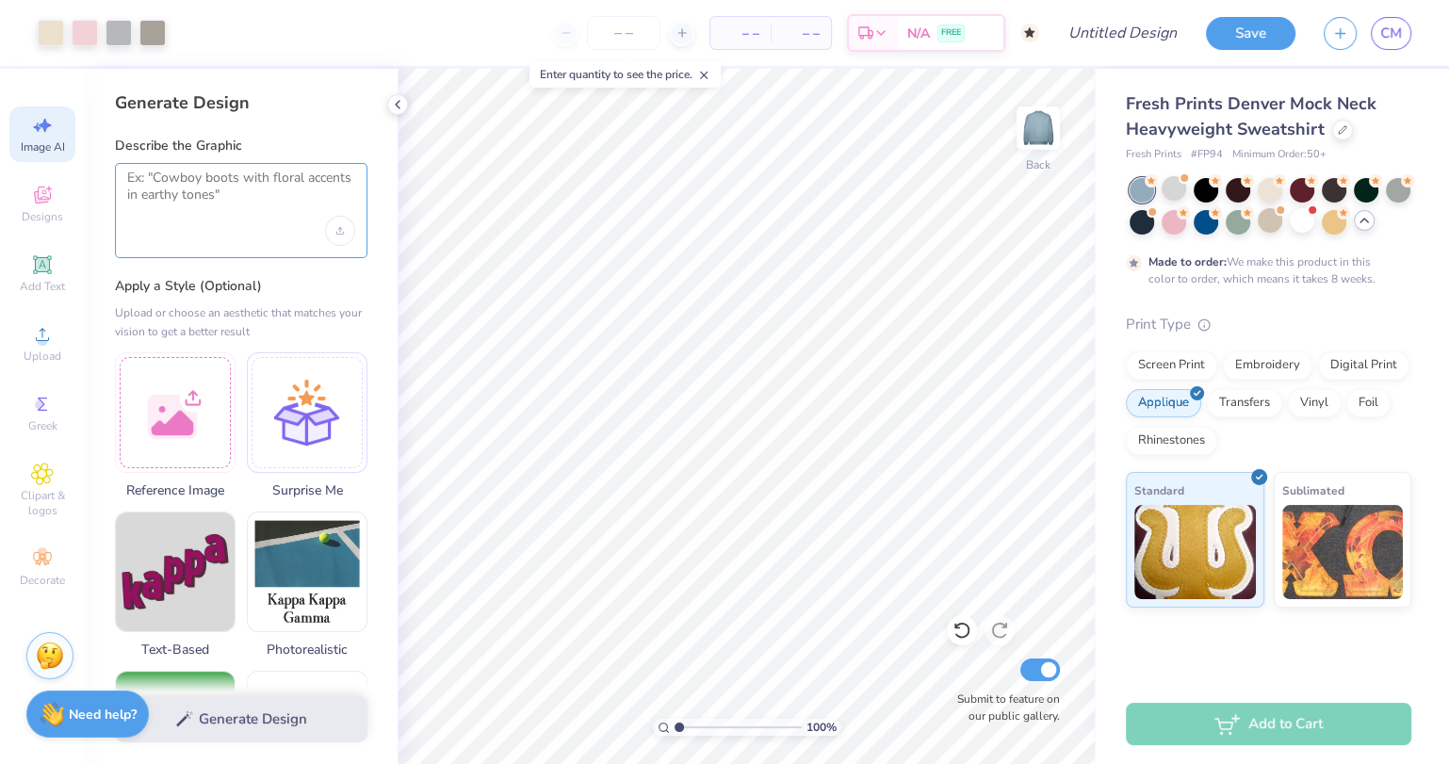
click at [213, 194] on textarea at bounding box center [241, 193] width 228 height 47
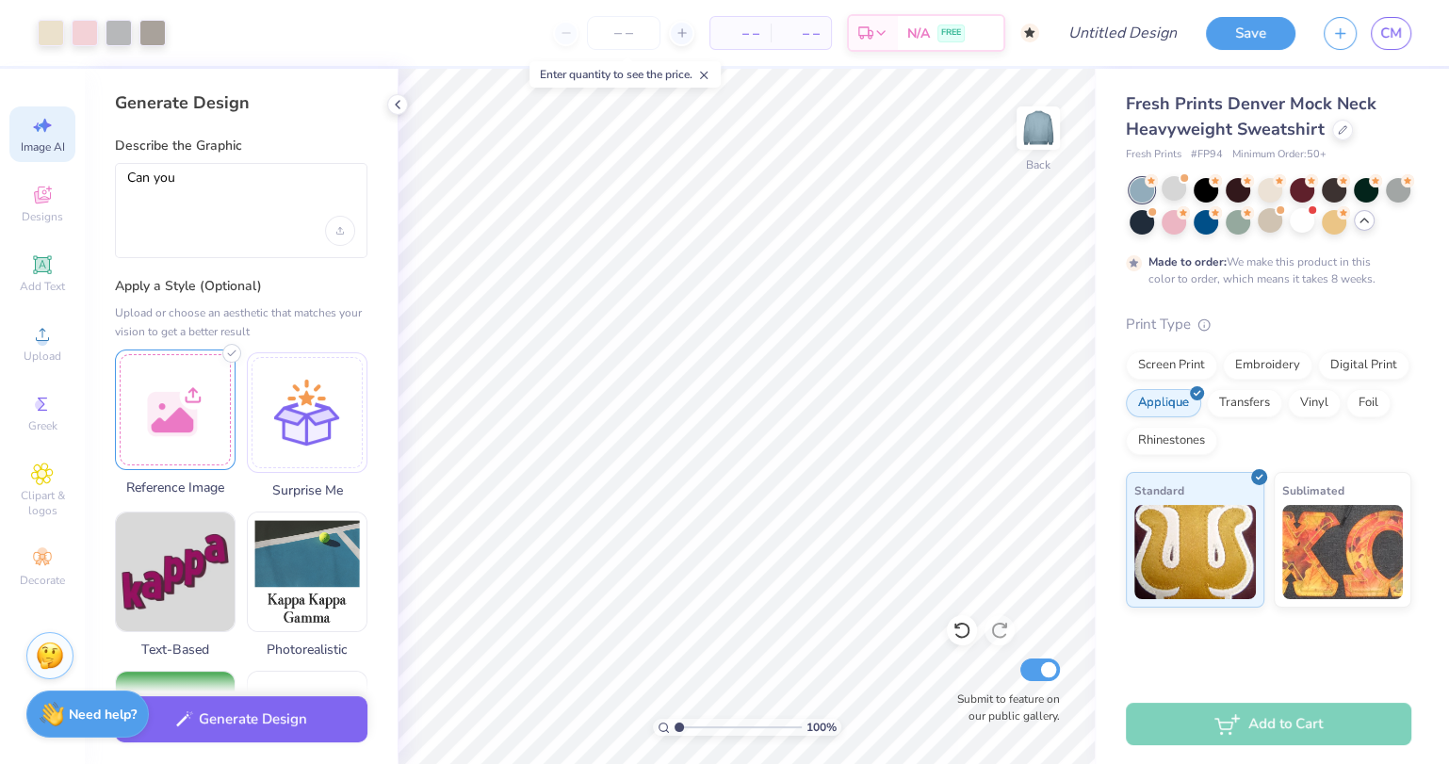
click at [168, 393] on div at bounding box center [175, 409] width 121 height 121
click at [238, 167] on div "Can you" at bounding box center [241, 210] width 252 height 95
click at [232, 186] on textarea "Can you" at bounding box center [241, 193] width 228 height 47
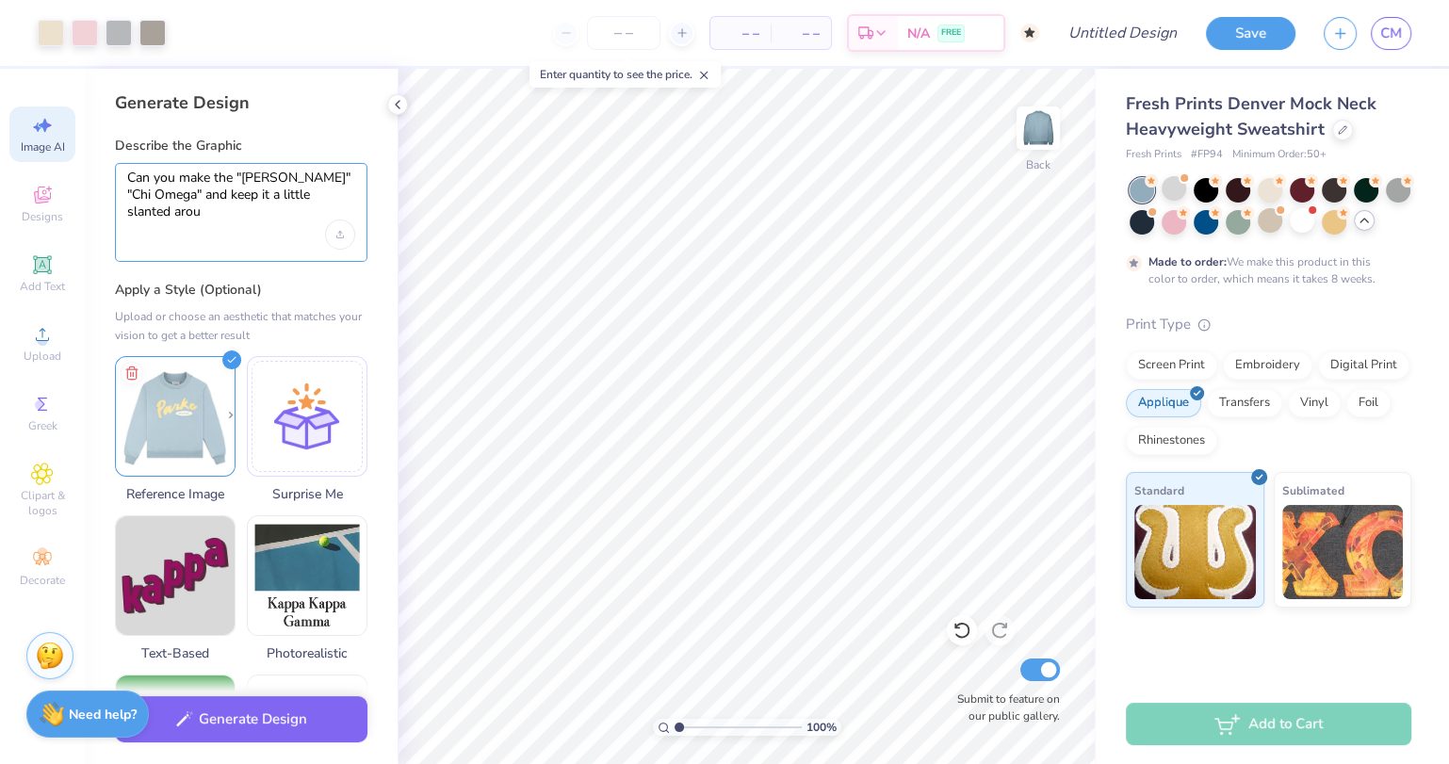
scroll to position [0, 0]
click at [303, 195] on textarea "Can you make the "Parke" "Chi Omega" and keep it a little slanted around" at bounding box center [241, 195] width 228 height 51
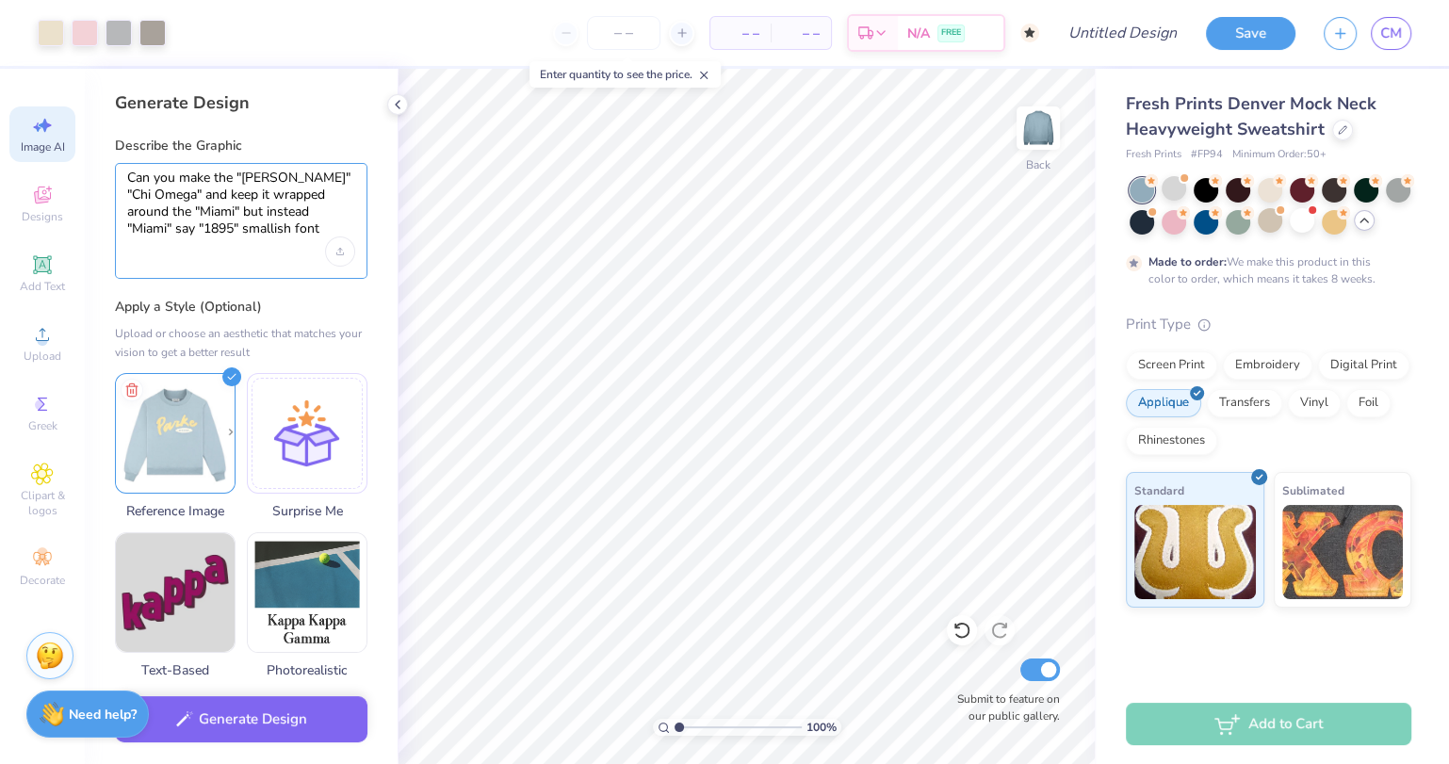
click at [278, 226] on textarea "Can you make the "Parke" "Chi Omega" and keep it wrapped around the "Miami" but…" at bounding box center [241, 204] width 228 height 68
type textarea "Can you make the "Parke" "Chi Omega" and keep it wrapped around the "Miami" but…"
click at [231, 711] on button "Generate Design" at bounding box center [241, 714] width 252 height 46
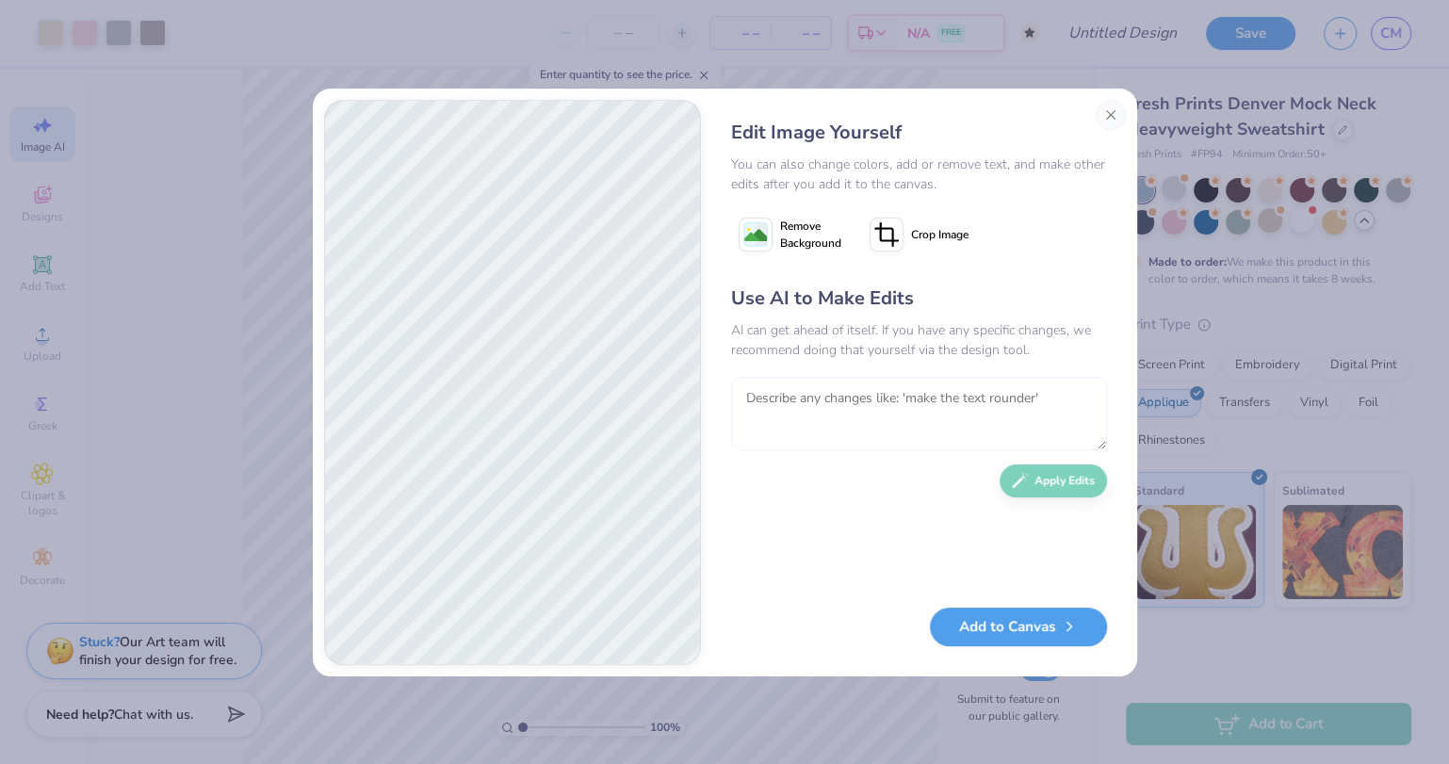
click at [941, 409] on textarea at bounding box center [919, 413] width 376 height 73
click at [882, 398] on textarea "Can you replace "Parke with Chi Omega"" at bounding box center [919, 413] width 376 height 73
click at [915, 397] on textarea "Can you replace "Parke" with Chi Omega"" at bounding box center [919, 413] width 376 height 73
click at [918, 398] on textarea "Can you replace "Parke" with Chi Omega"" at bounding box center [919, 413] width 376 height 73
click at [1001, 393] on textarea "Can you replace "Parke" with "Chi Omega"" at bounding box center [919, 413] width 376 height 73
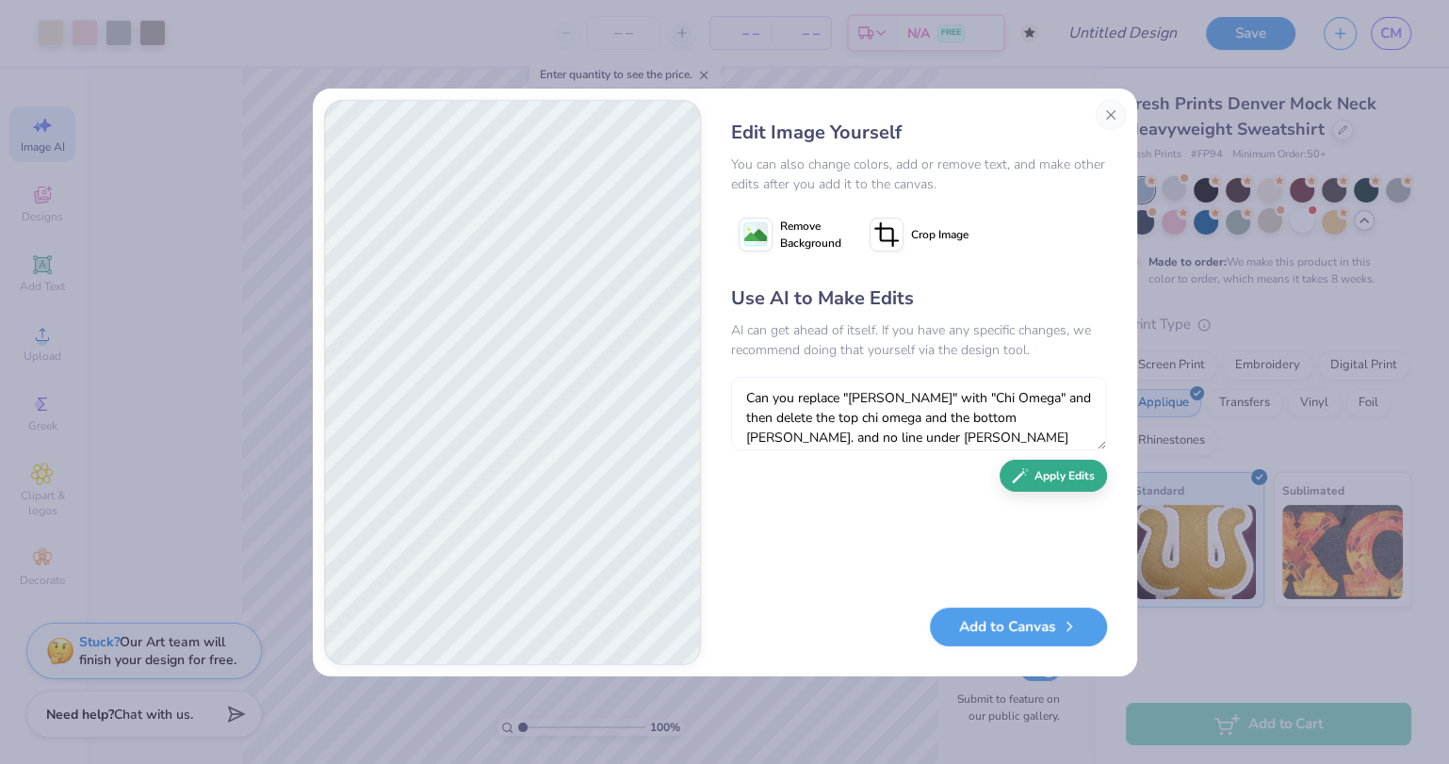
type textarea "Can you replace "Parke" with "Chi Omega" and then delete the top chi omega and …"
click at [1067, 483] on button "Apply Edits" at bounding box center [1052, 476] width 107 height 33
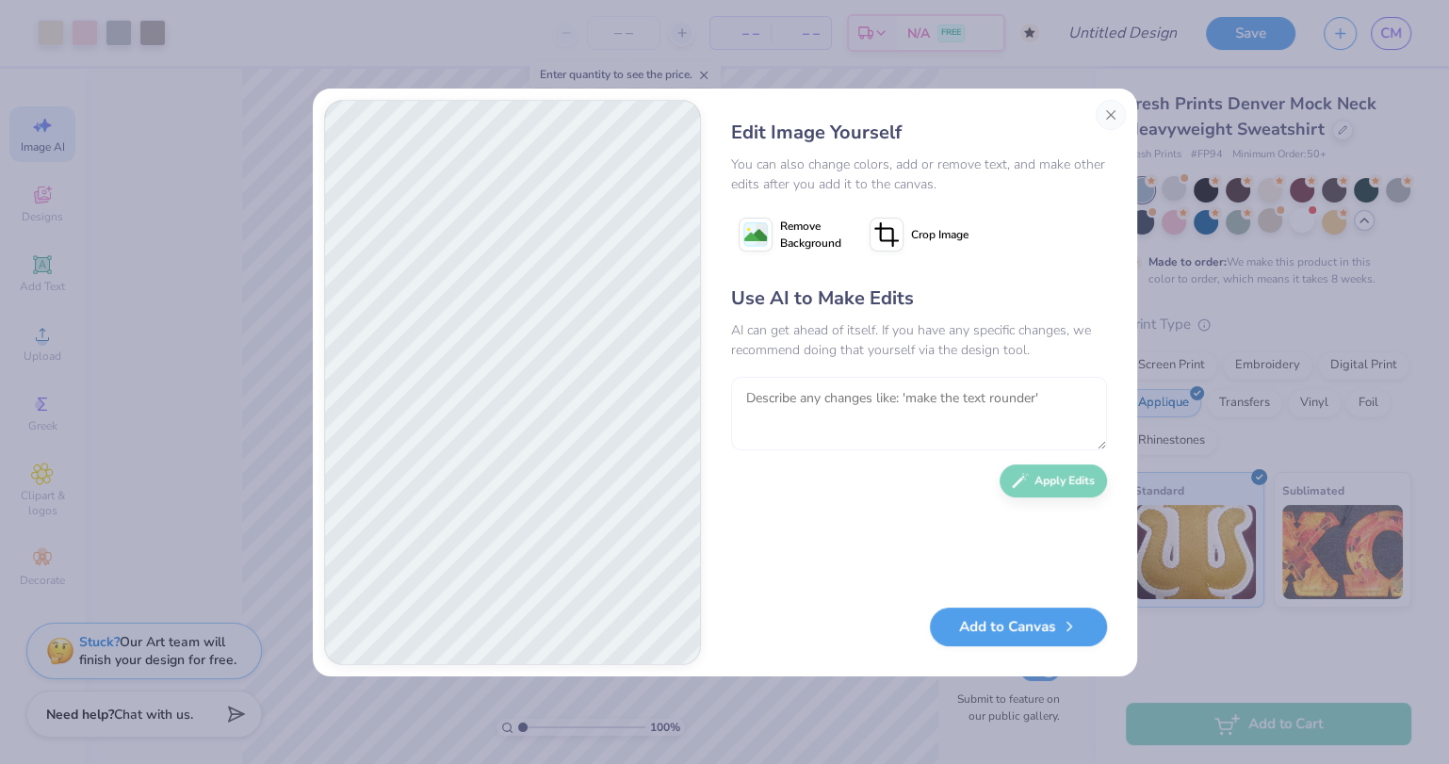
click at [908, 422] on textarea at bounding box center [919, 413] width 376 height 73
type textarea "o"
type textarea "i like the font. can you make chi omega one line and keep the circl eof 1895"
click at [766, 242] on g at bounding box center [755, 234] width 24 height 24
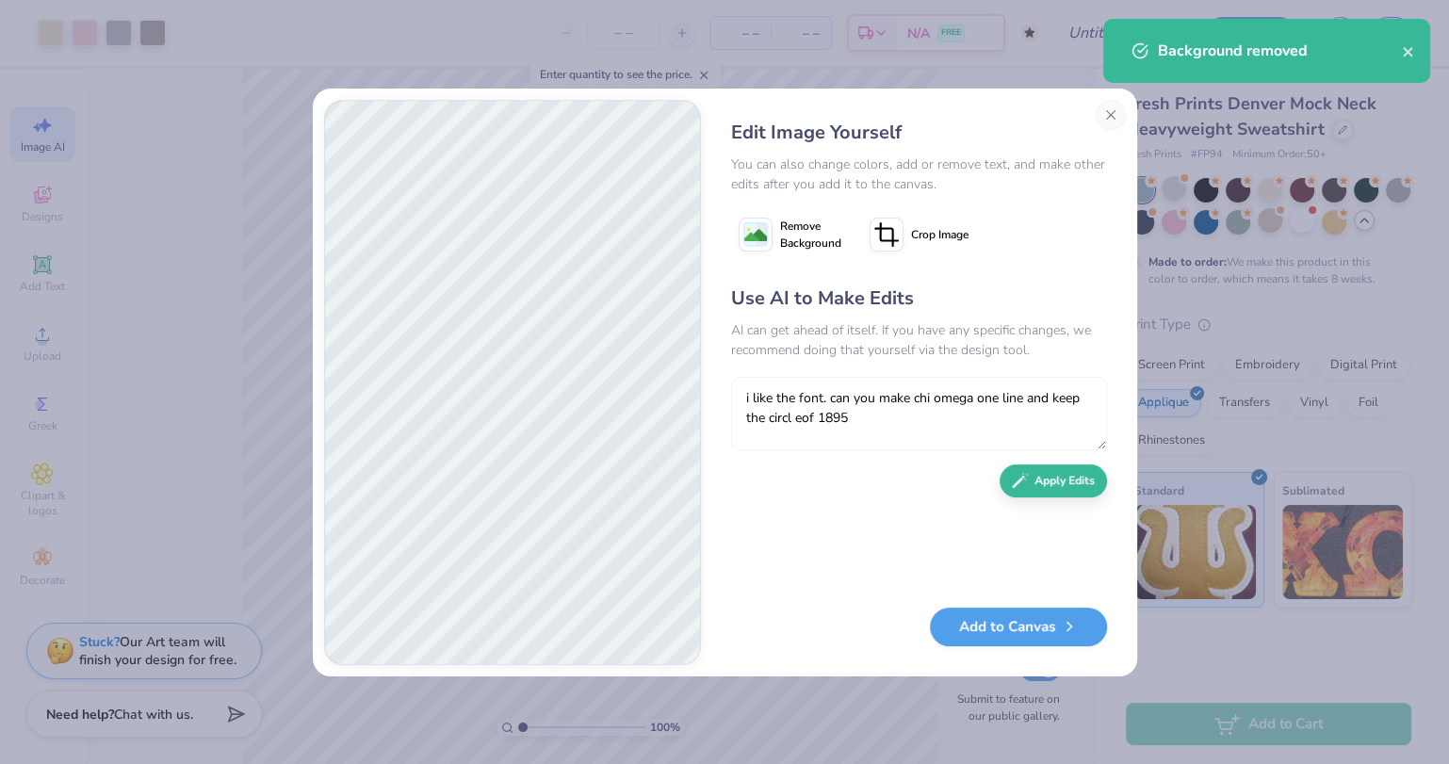
click at [803, 420] on textarea "i like the font. can you make chi omega one line and keep the circl eof 1895" at bounding box center [919, 413] width 376 height 73
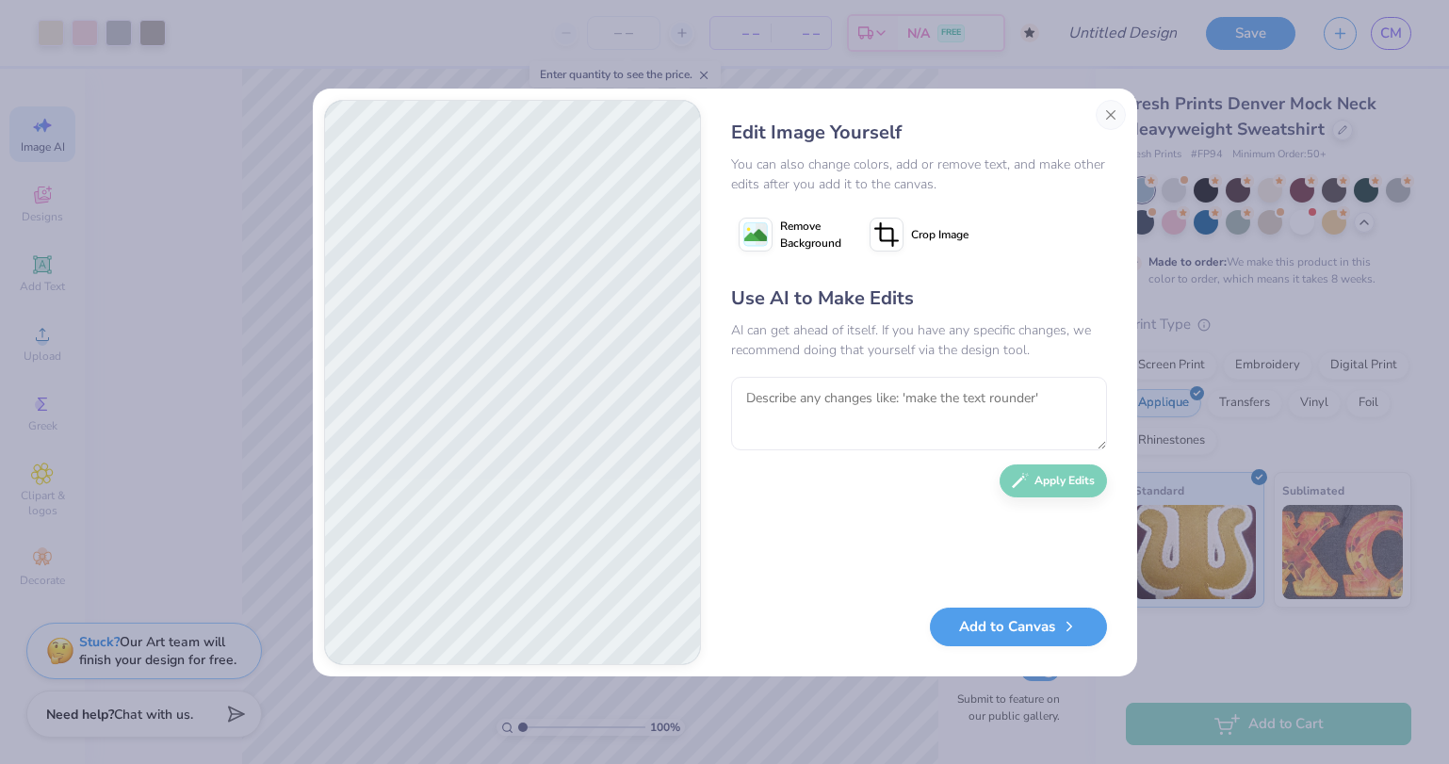
select select "4"
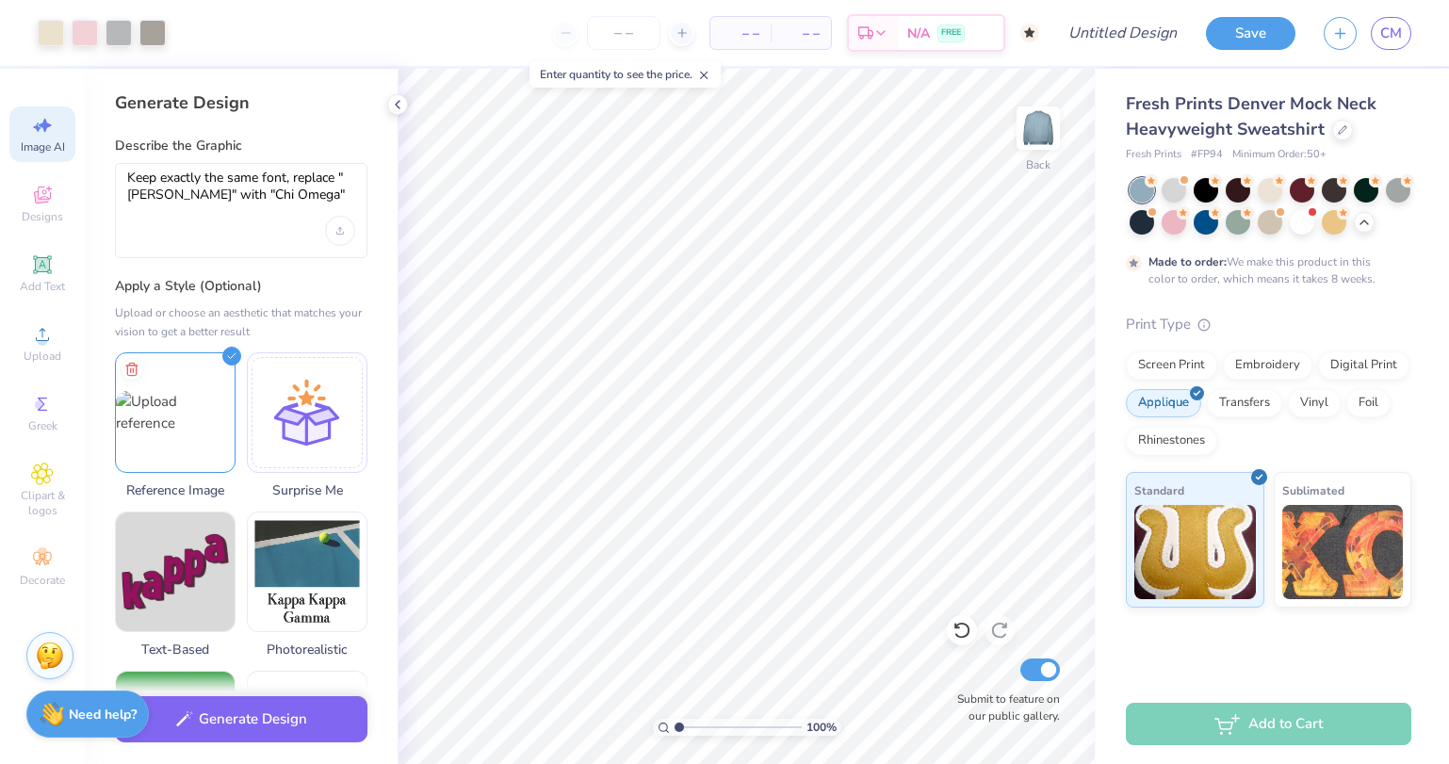
select select "4"
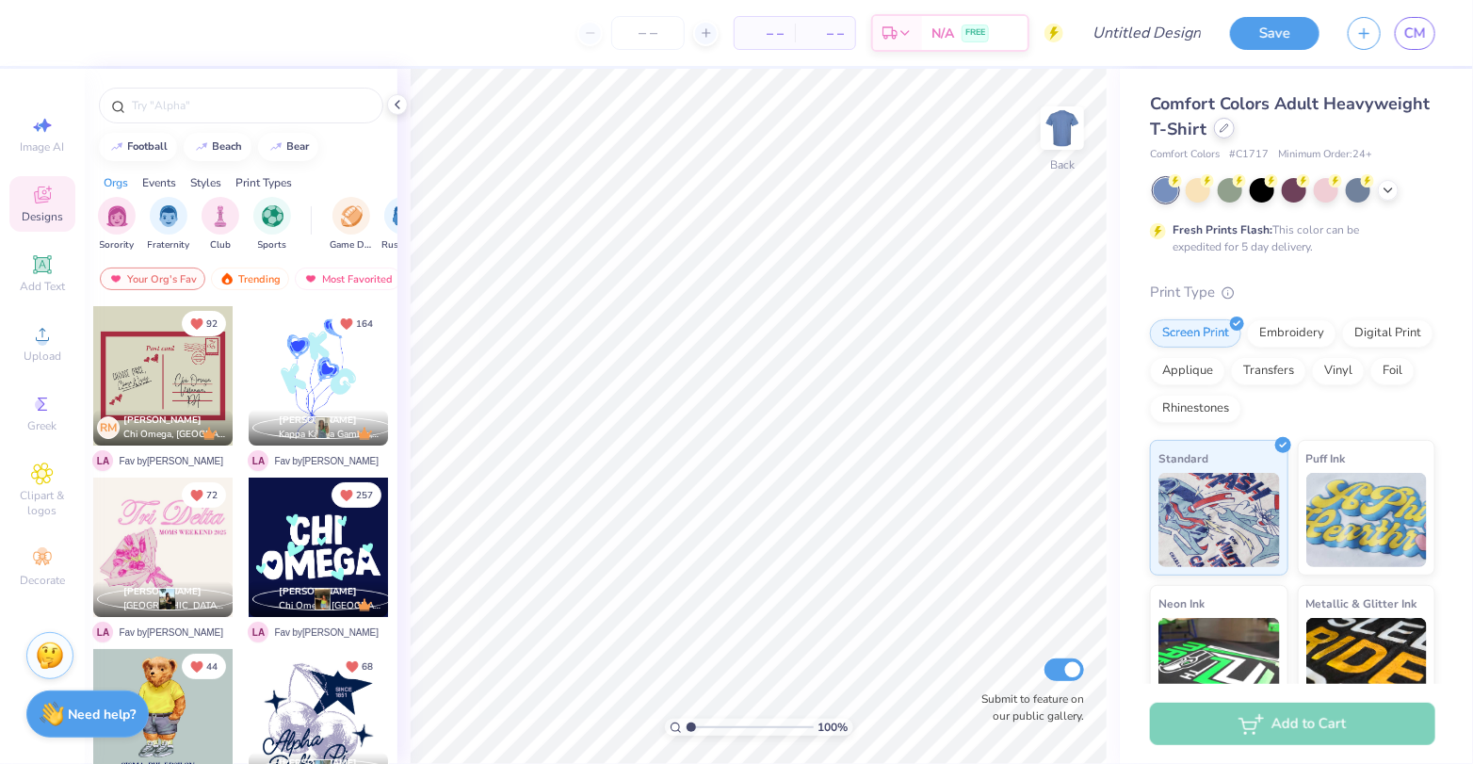
click at [1224, 133] on icon at bounding box center [1224, 127] width 9 height 9
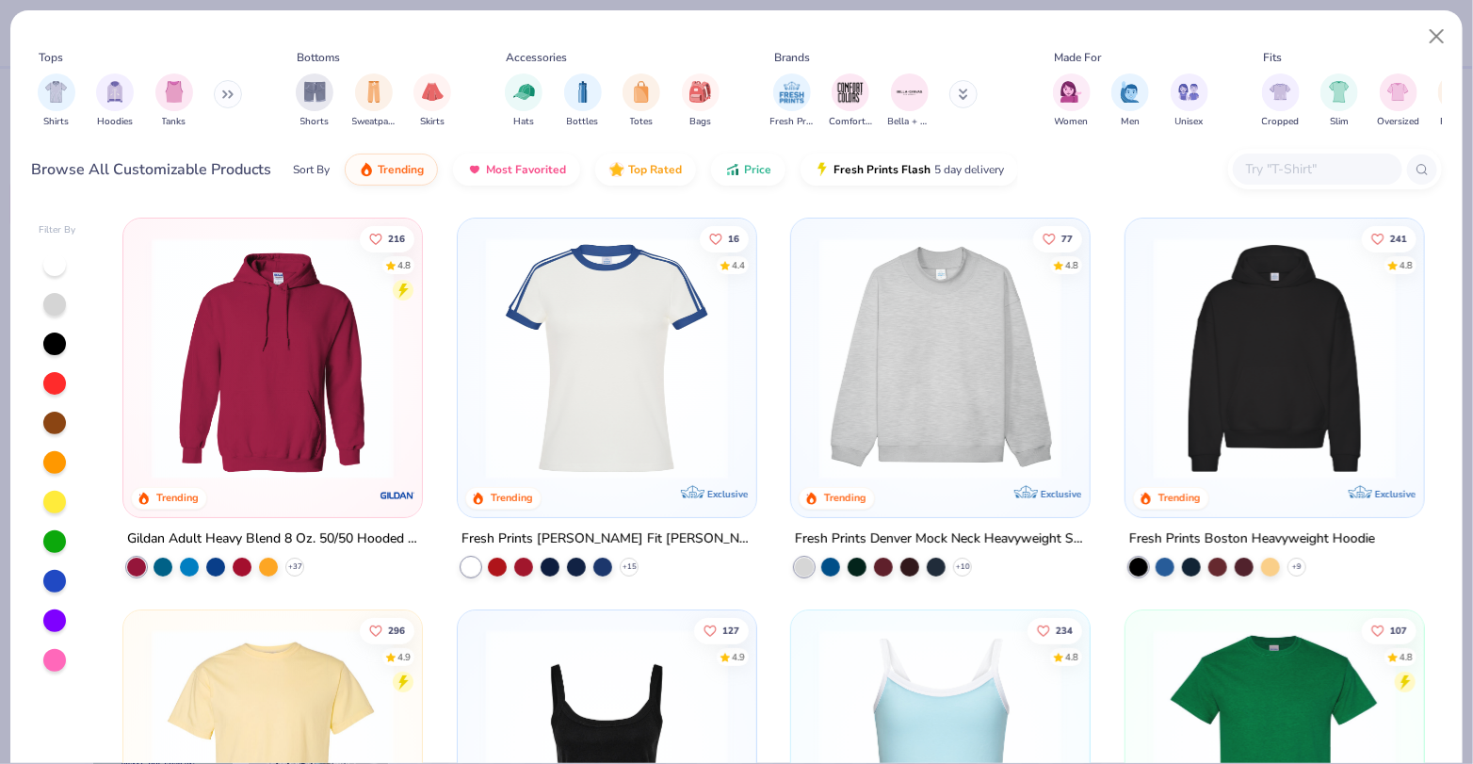
click at [1317, 307] on img at bounding box center [1274, 358] width 261 height 242
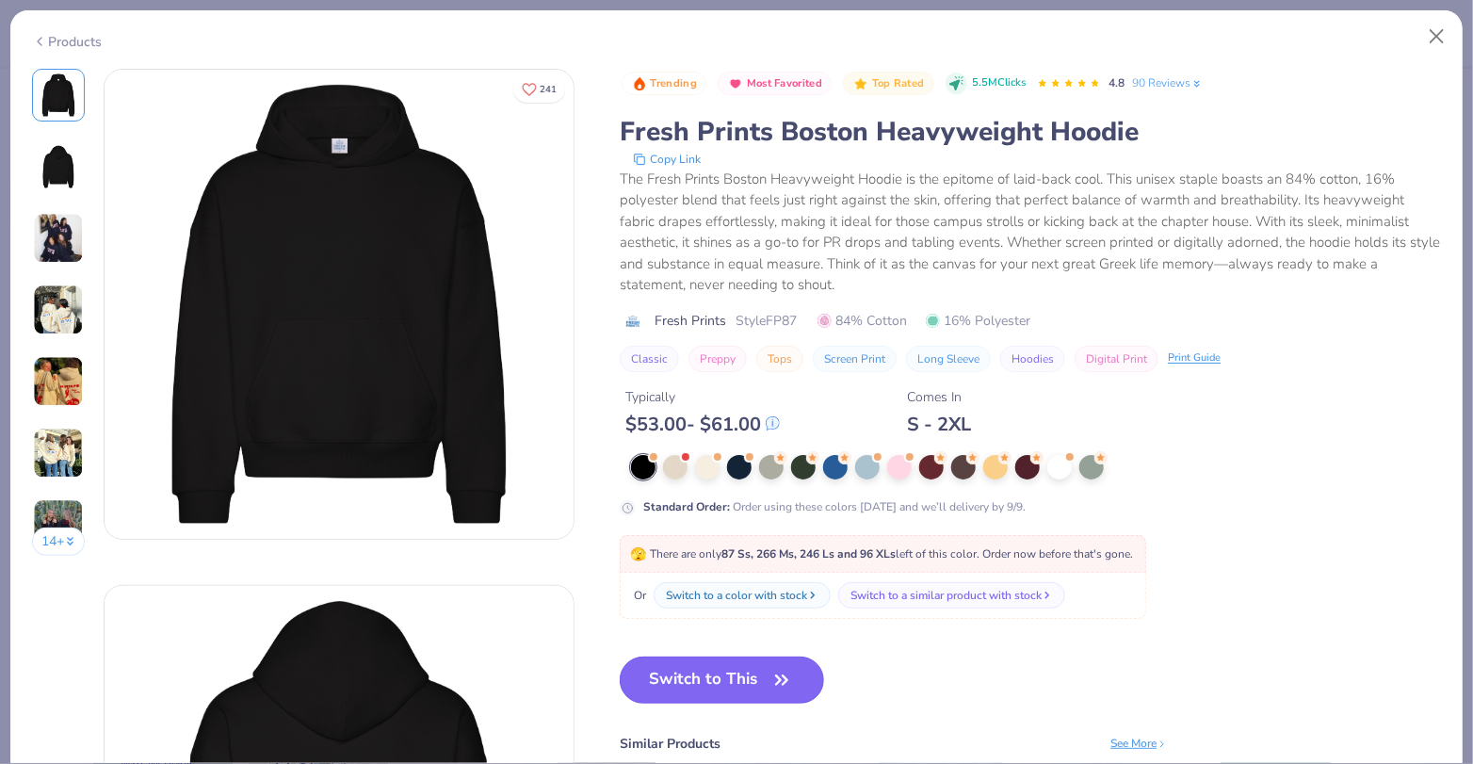
click at [670, 688] on button "Switch to This" at bounding box center [722, 680] width 204 height 47
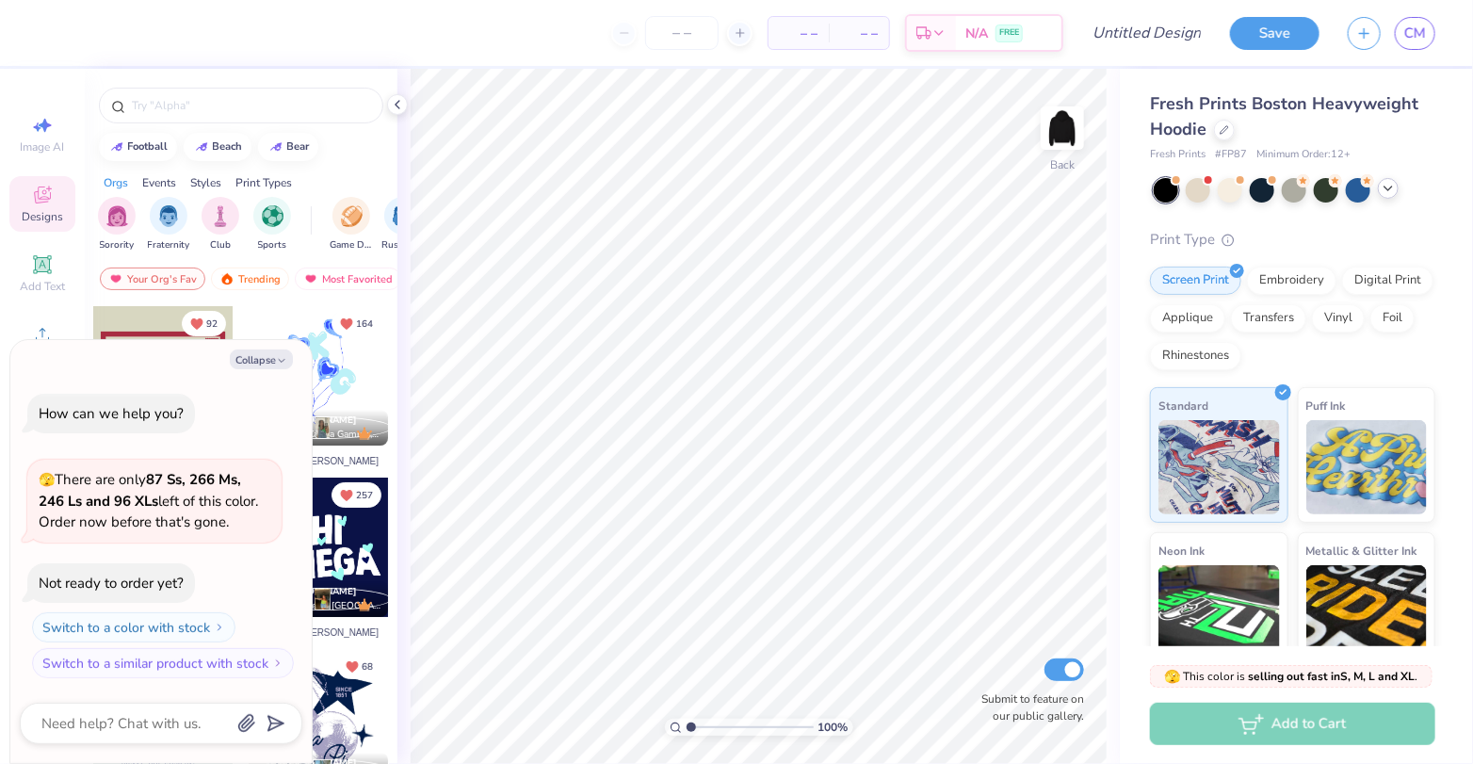
click at [1390, 187] on polyline at bounding box center [1389, 188] width 8 height 4
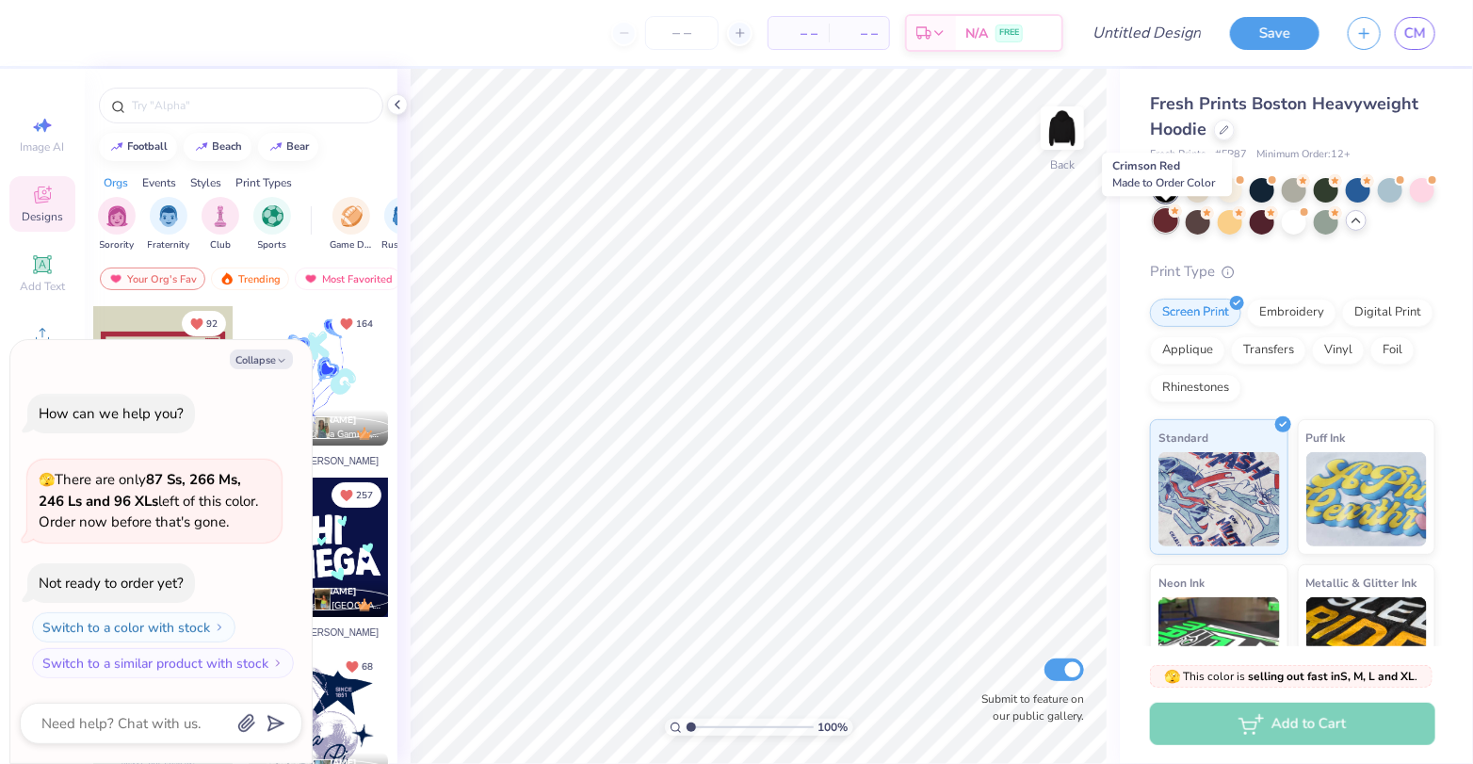
click at [1164, 219] on div at bounding box center [1166, 220] width 24 height 24
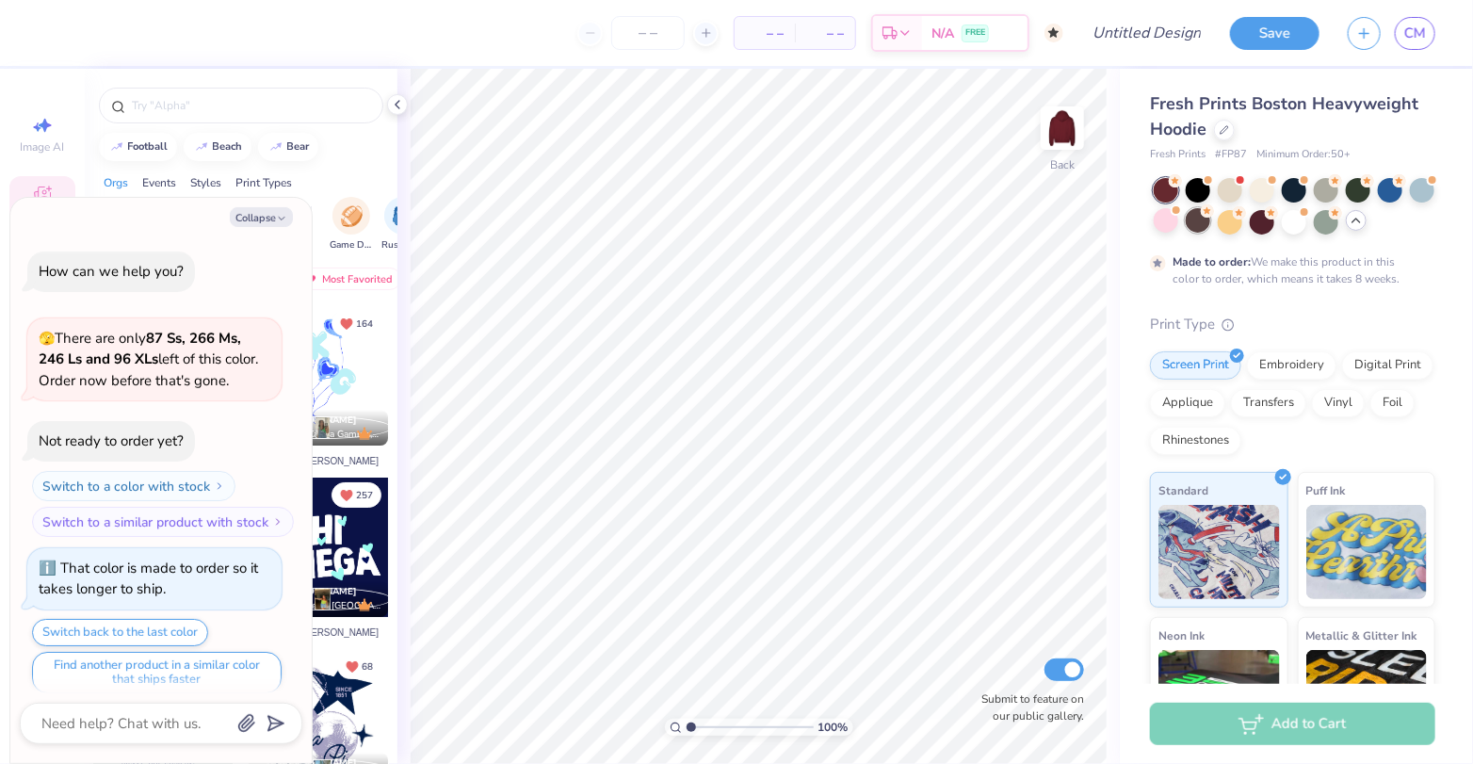
click at [1199, 220] on div at bounding box center [1198, 220] width 24 height 24
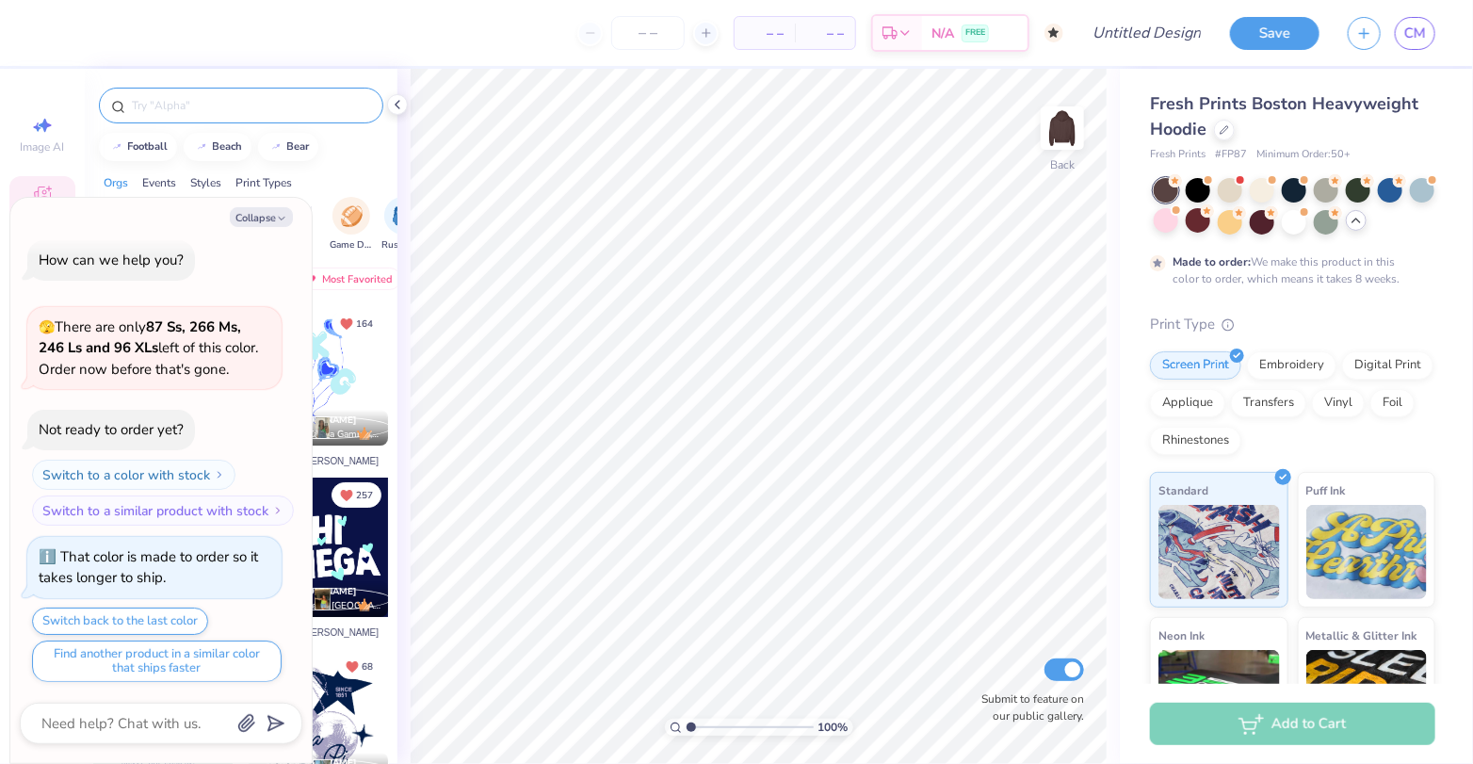
click at [187, 107] on input "text" at bounding box center [250, 105] width 241 height 19
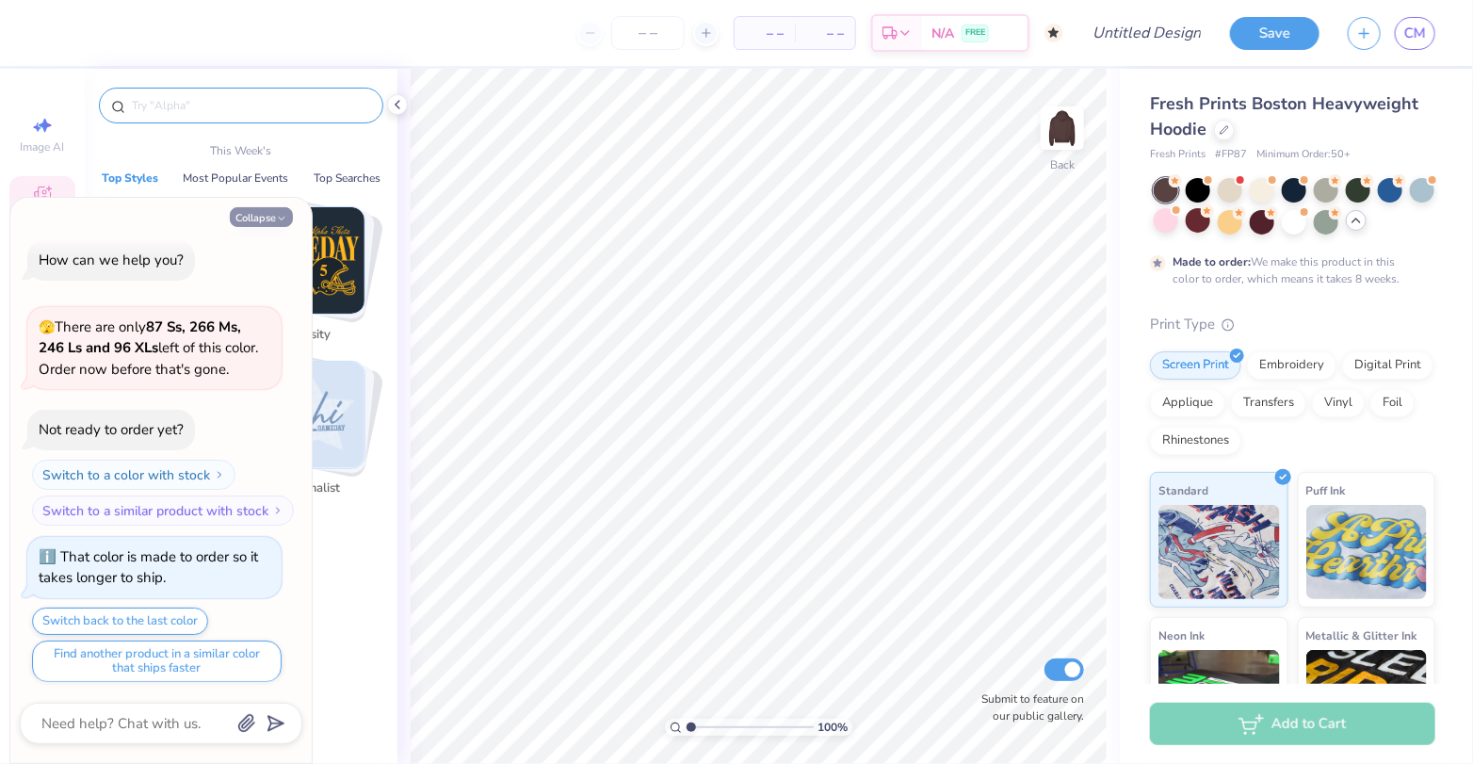
click at [260, 211] on button "Collapse" at bounding box center [261, 217] width 63 height 20
type textarea "x"
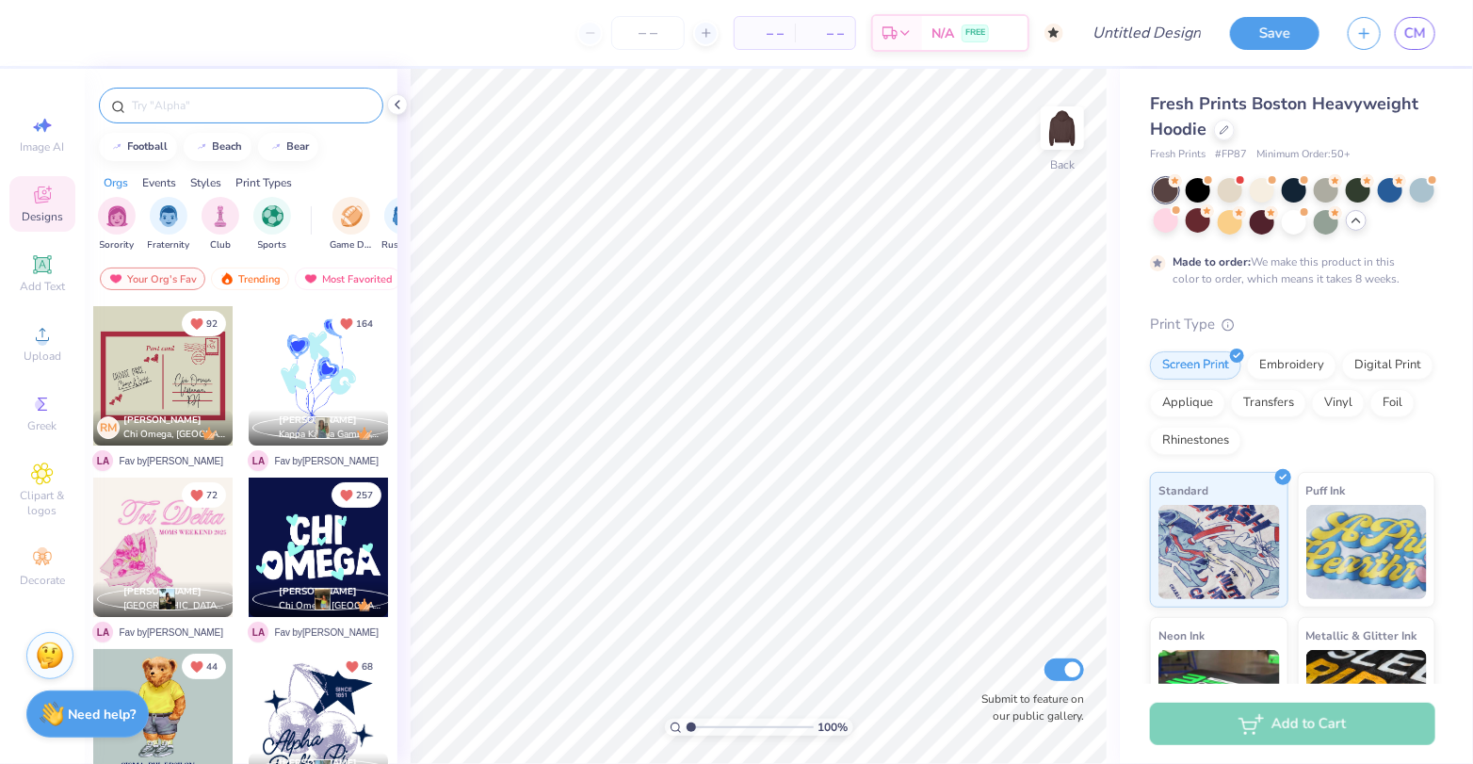
click at [260, 118] on div at bounding box center [241, 106] width 284 height 36
click at [260, 105] on input "text" at bounding box center [250, 105] width 241 height 19
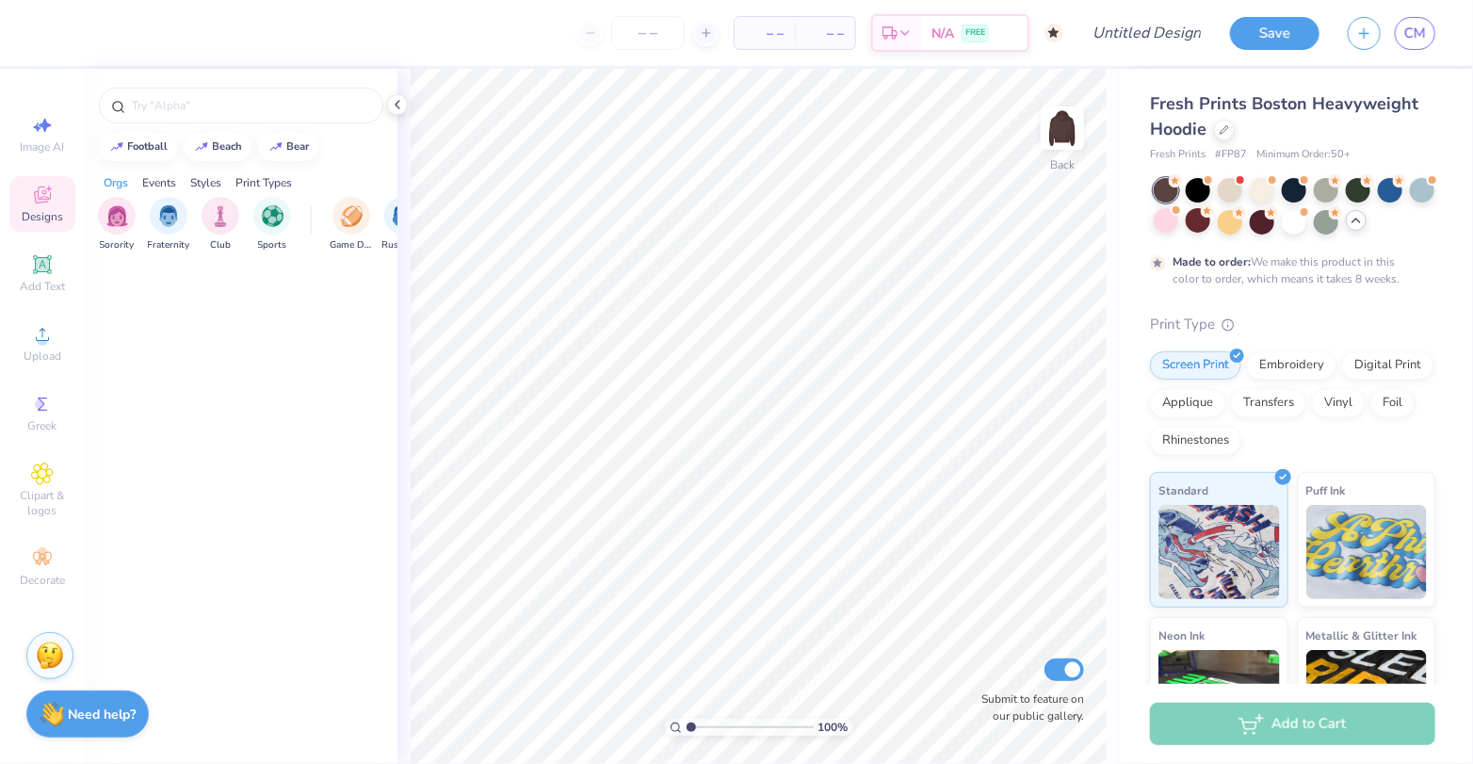
click at [40, 188] on icon at bounding box center [42, 195] width 23 height 23
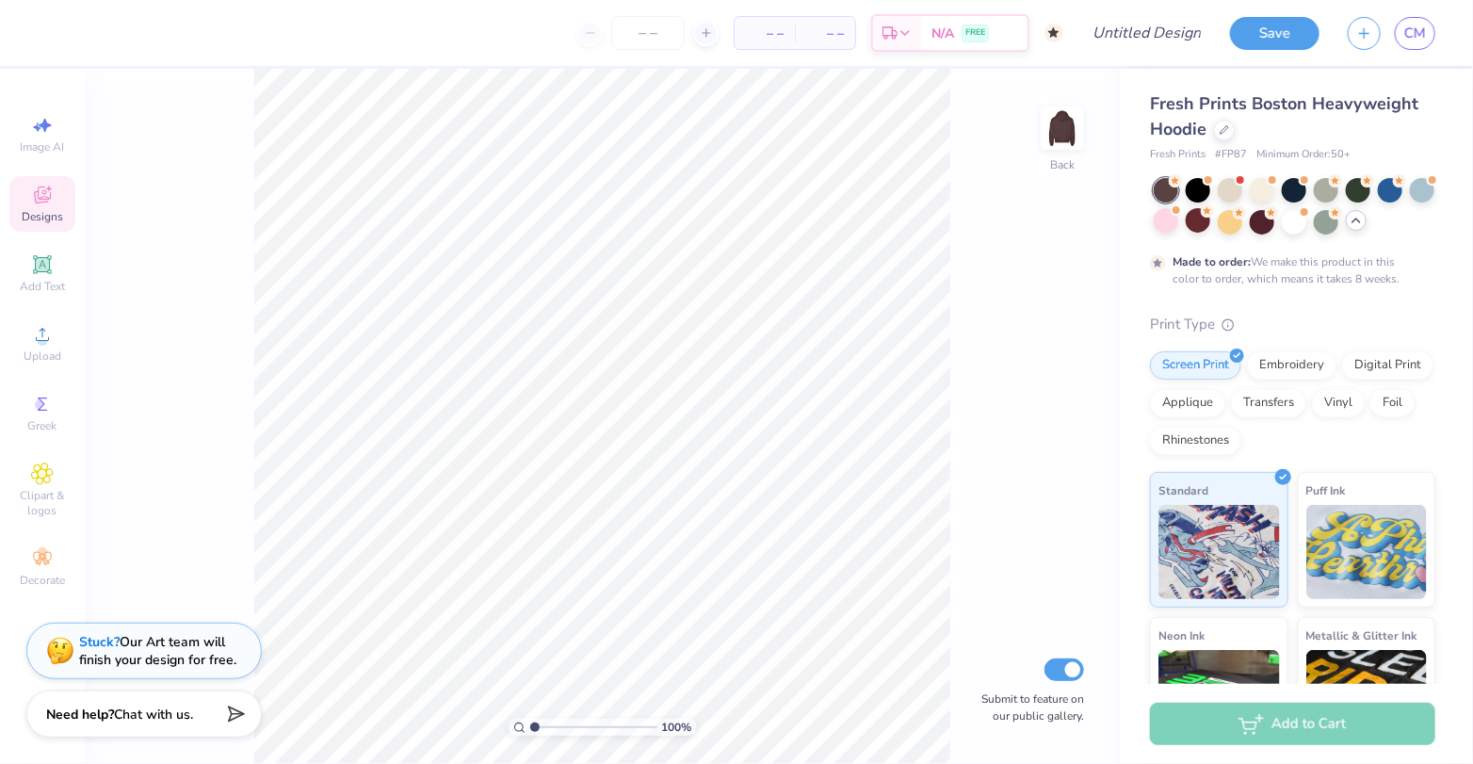
click at [42, 191] on icon at bounding box center [42, 195] width 23 height 23
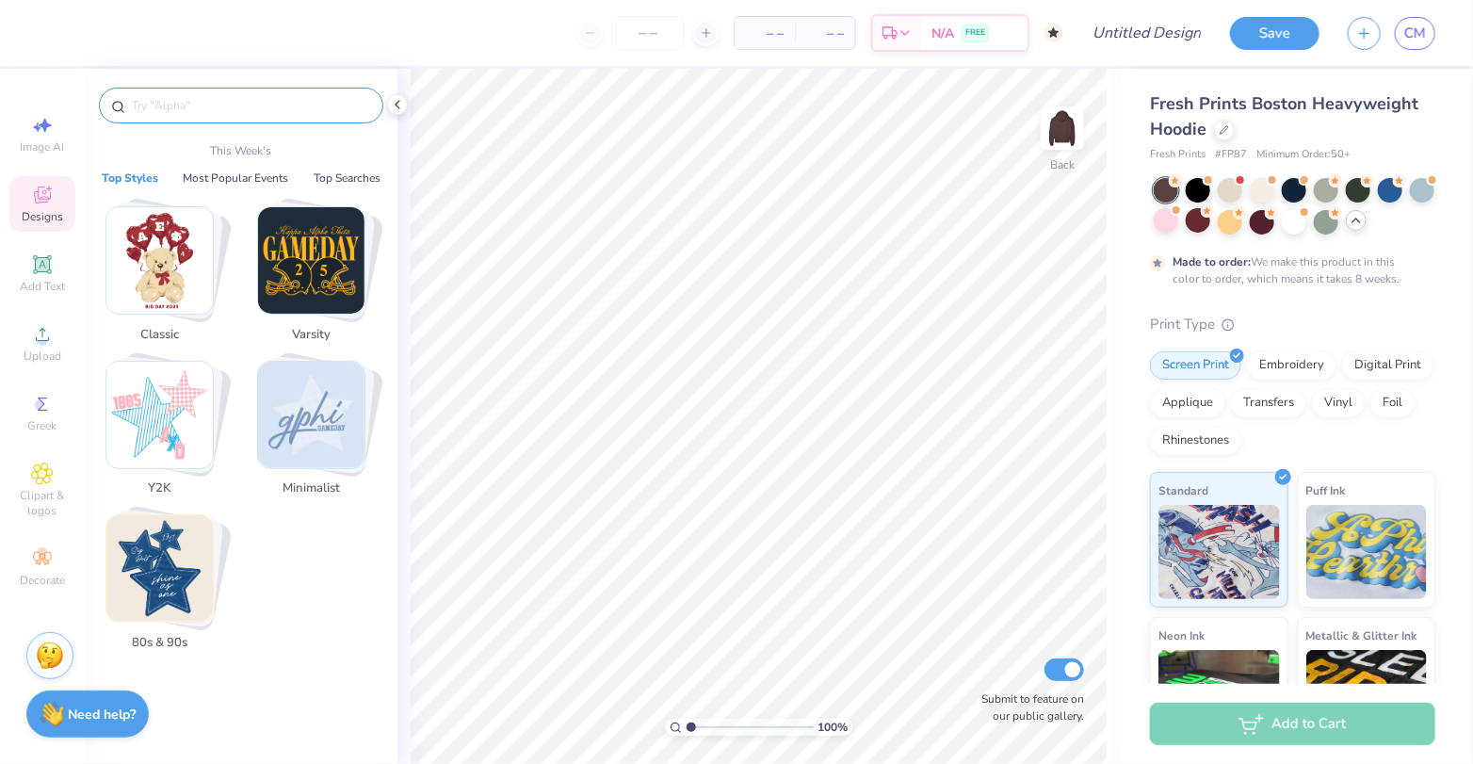
click at [150, 104] on input "text" at bounding box center [250, 105] width 241 height 19
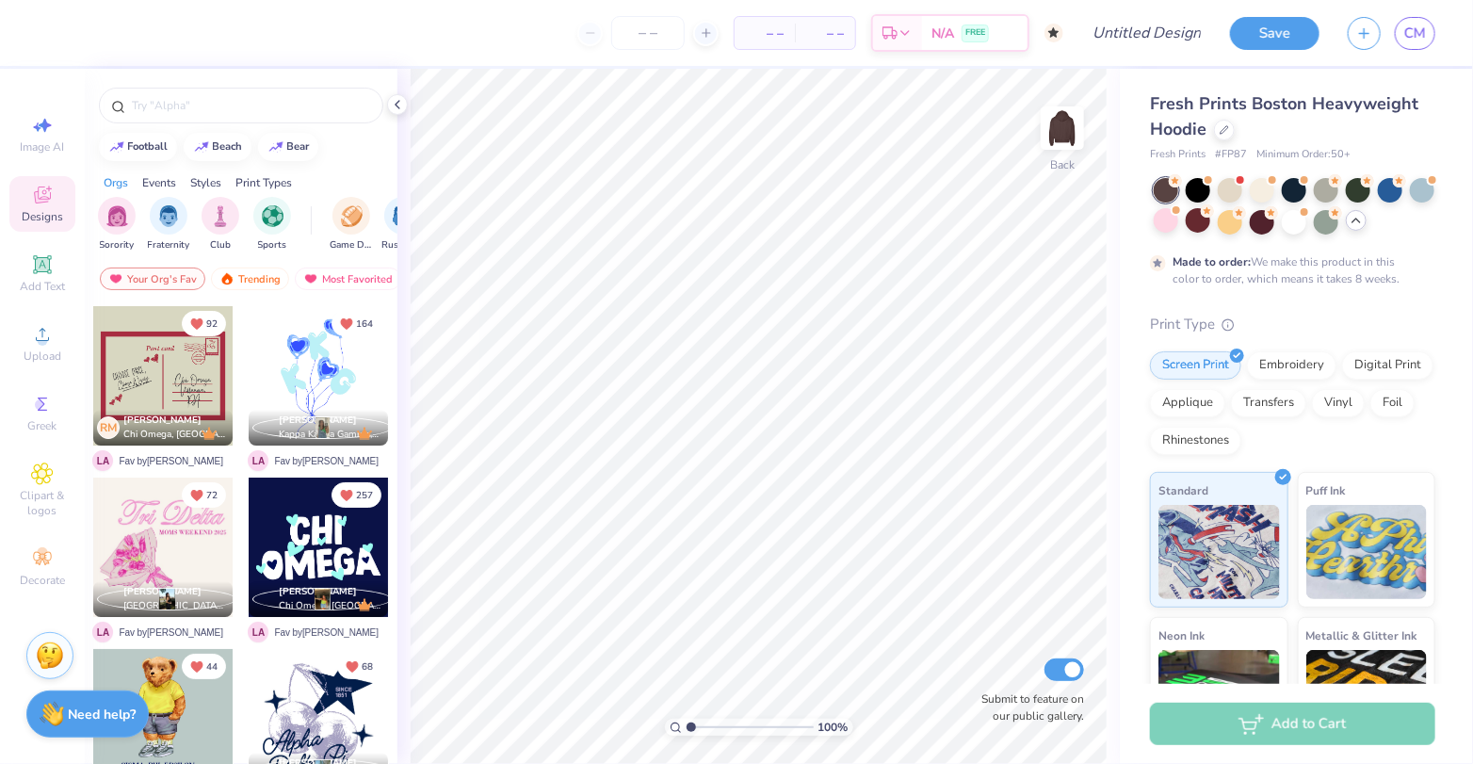
click at [56, 210] on span "Designs" at bounding box center [42, 216] width 41 height 15
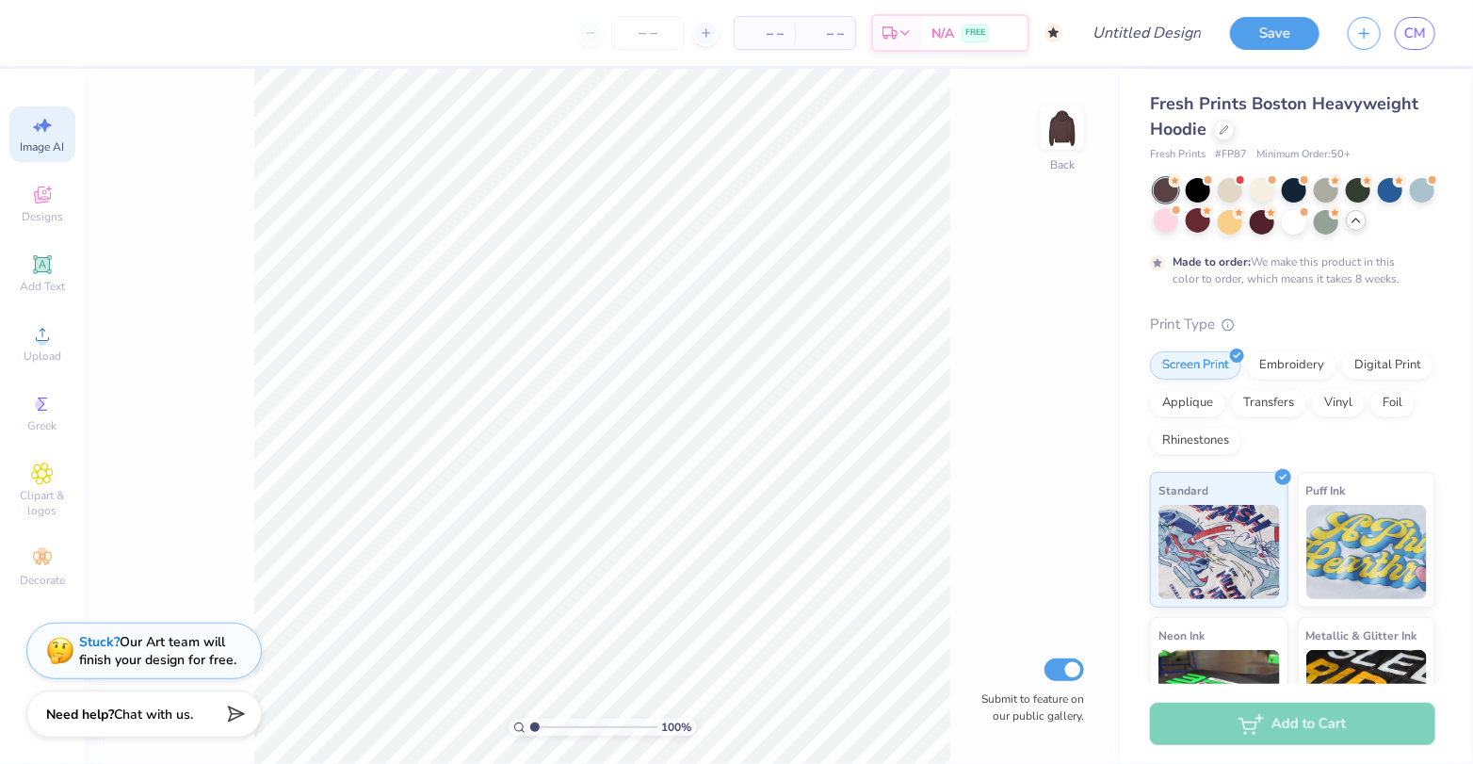
click at [46, 145] on span "Image AI" at bounding box center [43, 146] width 44 height 15
select select "4"
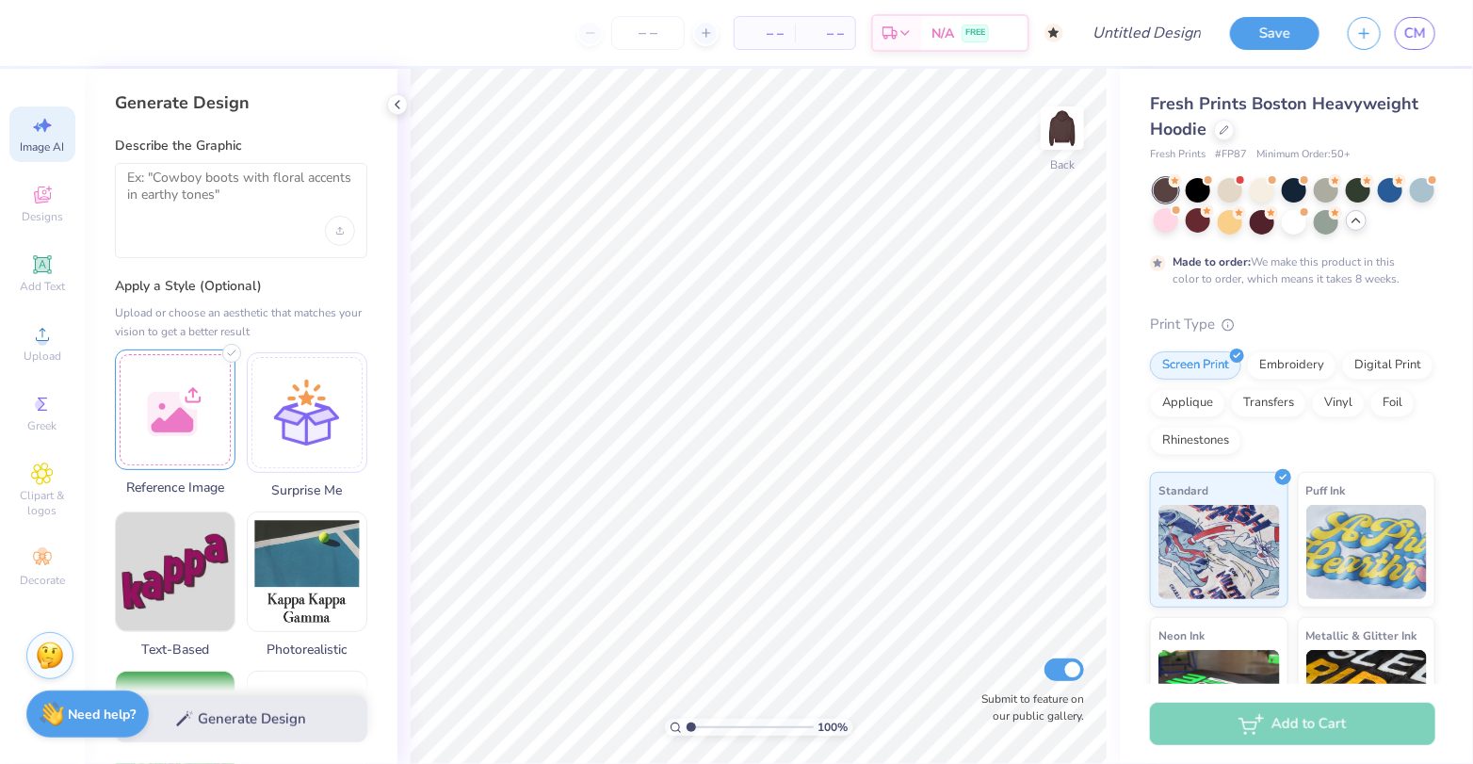
click at [173, 413] on div at bounding box center [175, 409] width 121 height 121
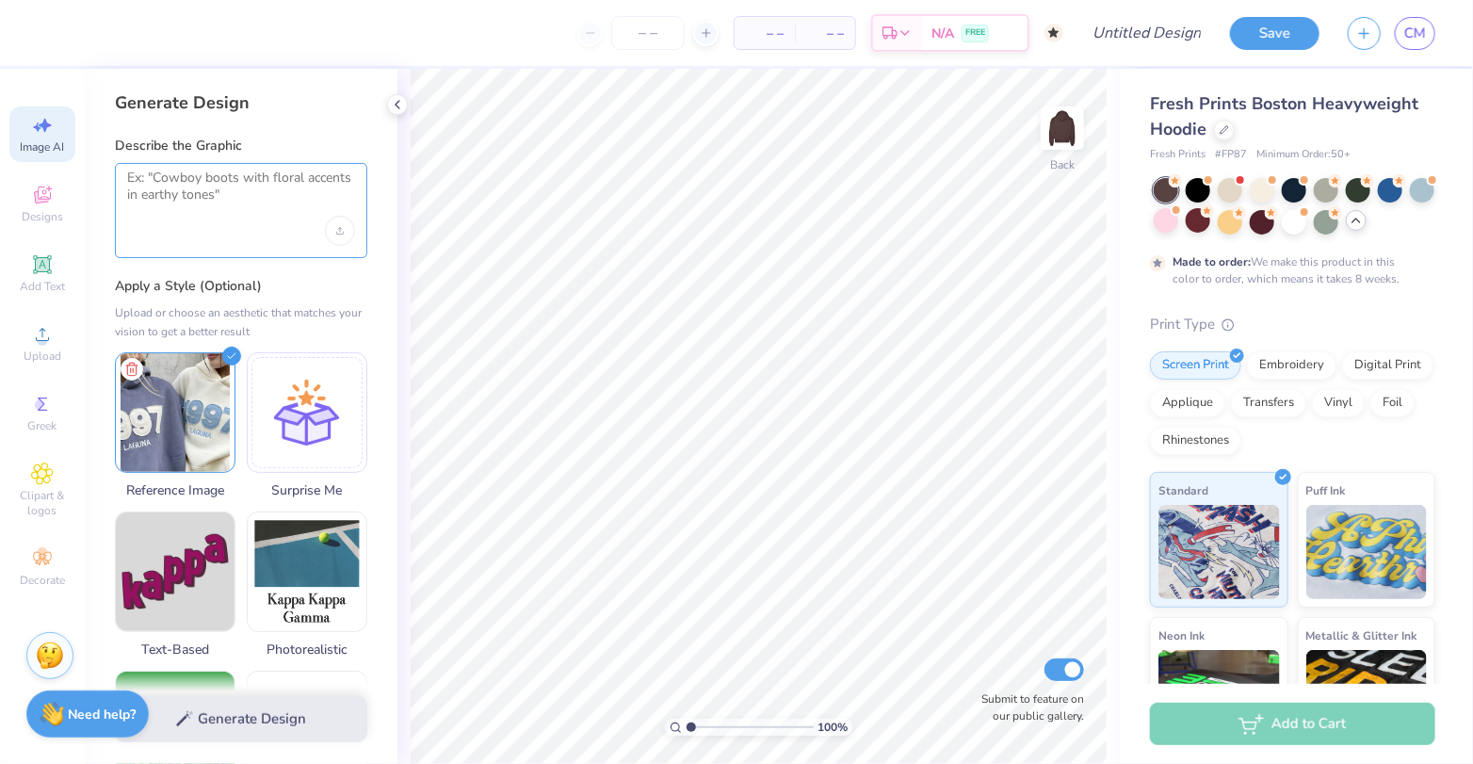
click at [285, 170] on textarea at bounding box center [241, 193] width 228 height 47
paste textarea "This same exact design. With "1895" and "Chi Omega" instead of Laguna"
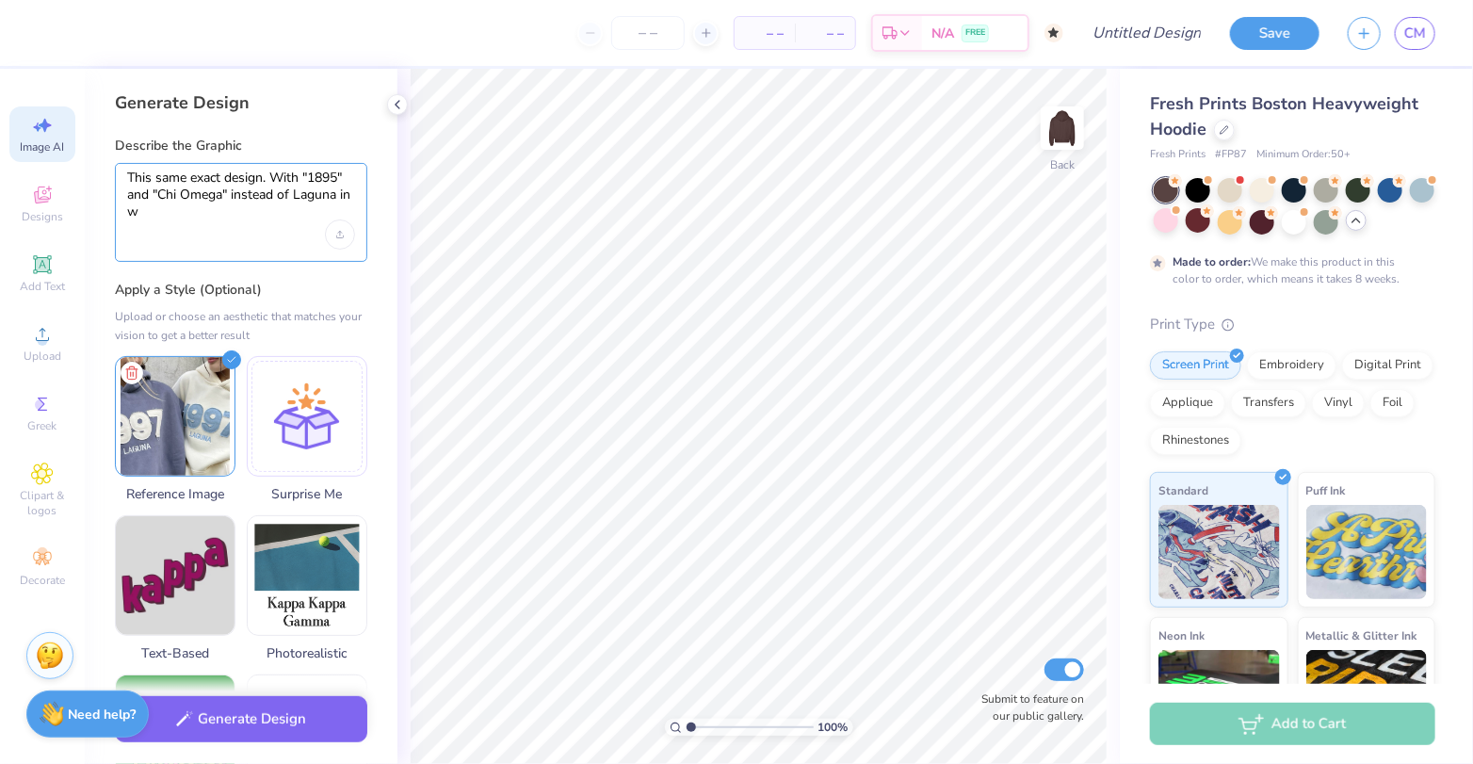
scroll to position [0, 0]
type textarea "This same exact design. With "1895" and "Chi Omega" instead of Laguna in white"
click at [300, 714] on button "Generate Design" at bounding box center [241, 714] width 252 height 46
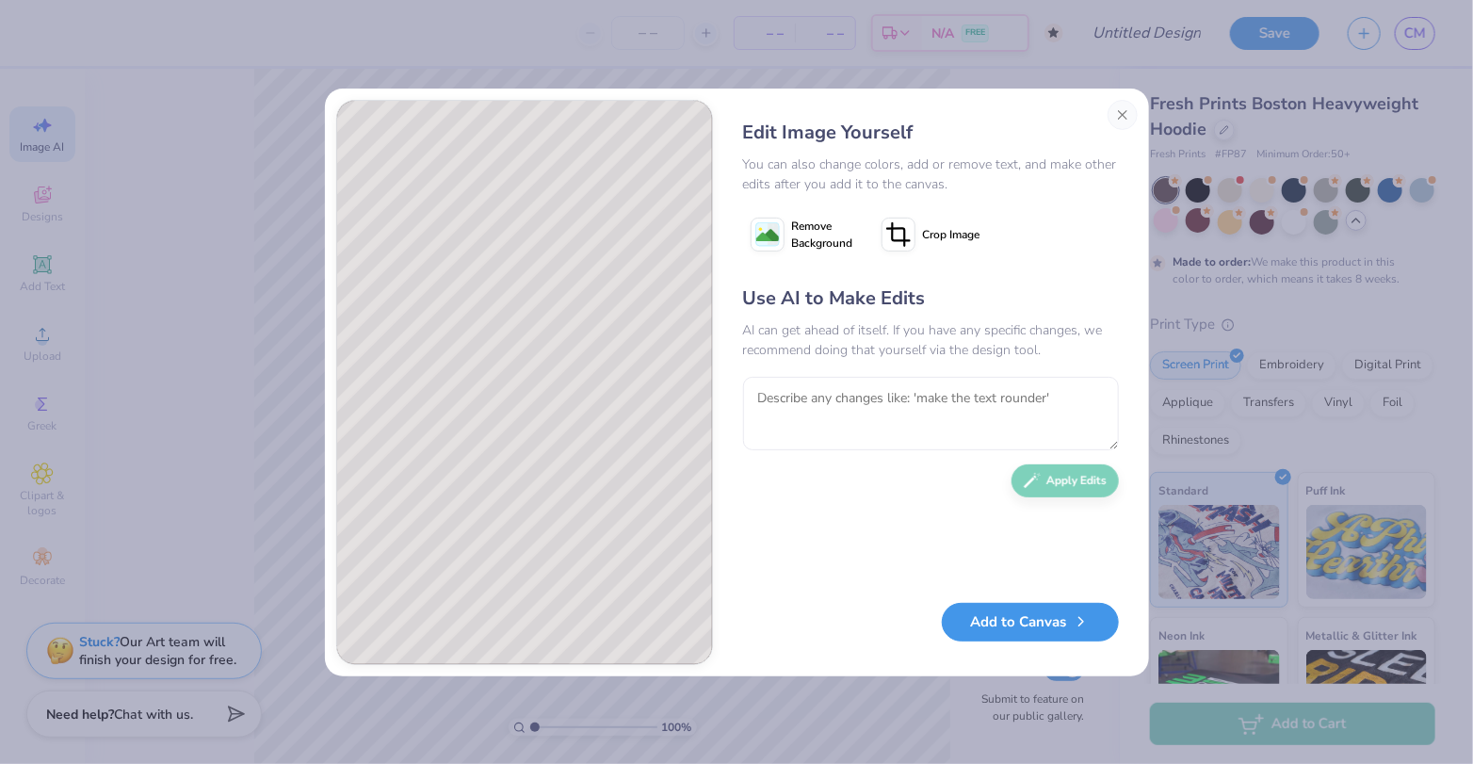
click at [1055, 617] on button "Add to Canvas" at bounding box center [1030, 622] width 177 height 39
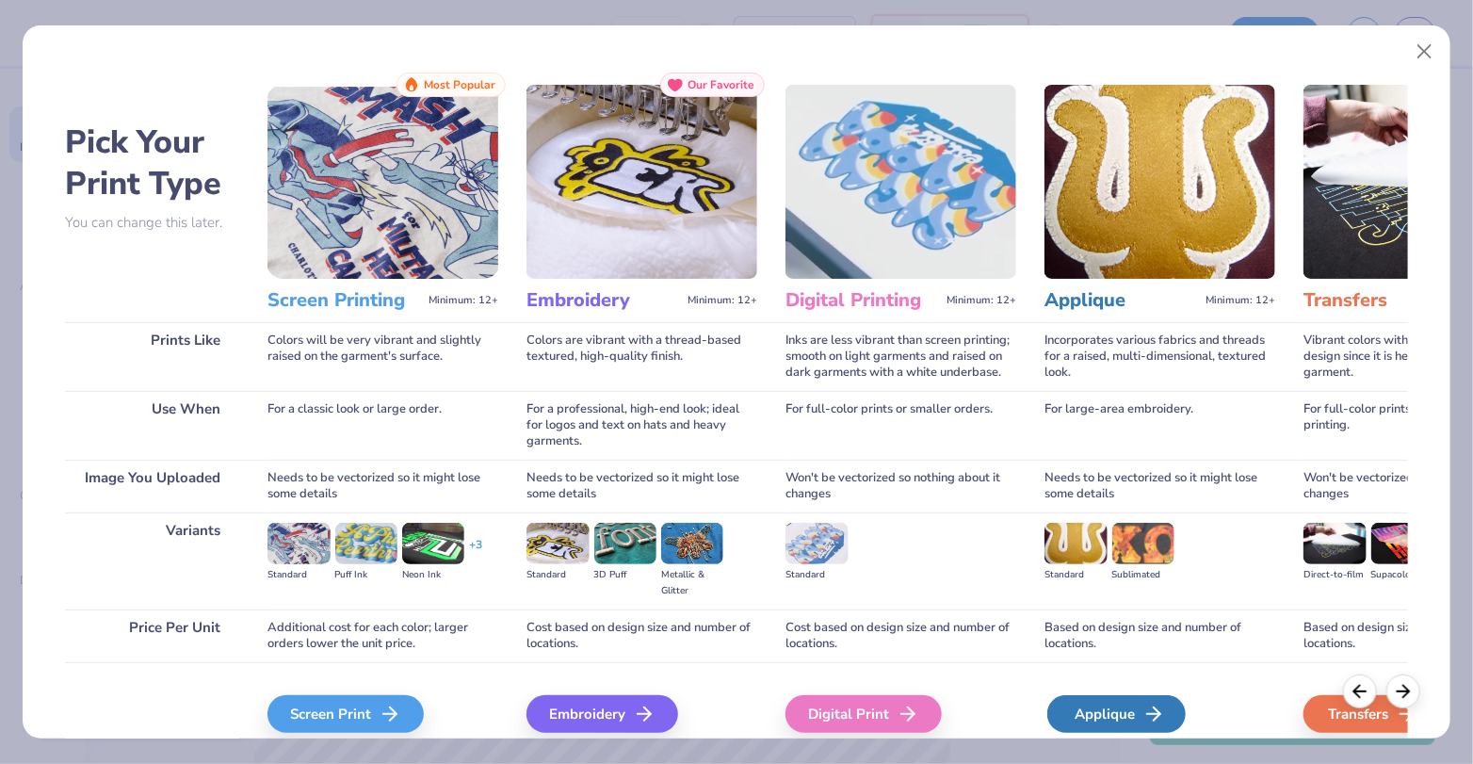
click at [1165, 713] on div "Applique" at bounding box center [1116, 714] width 138 height 38
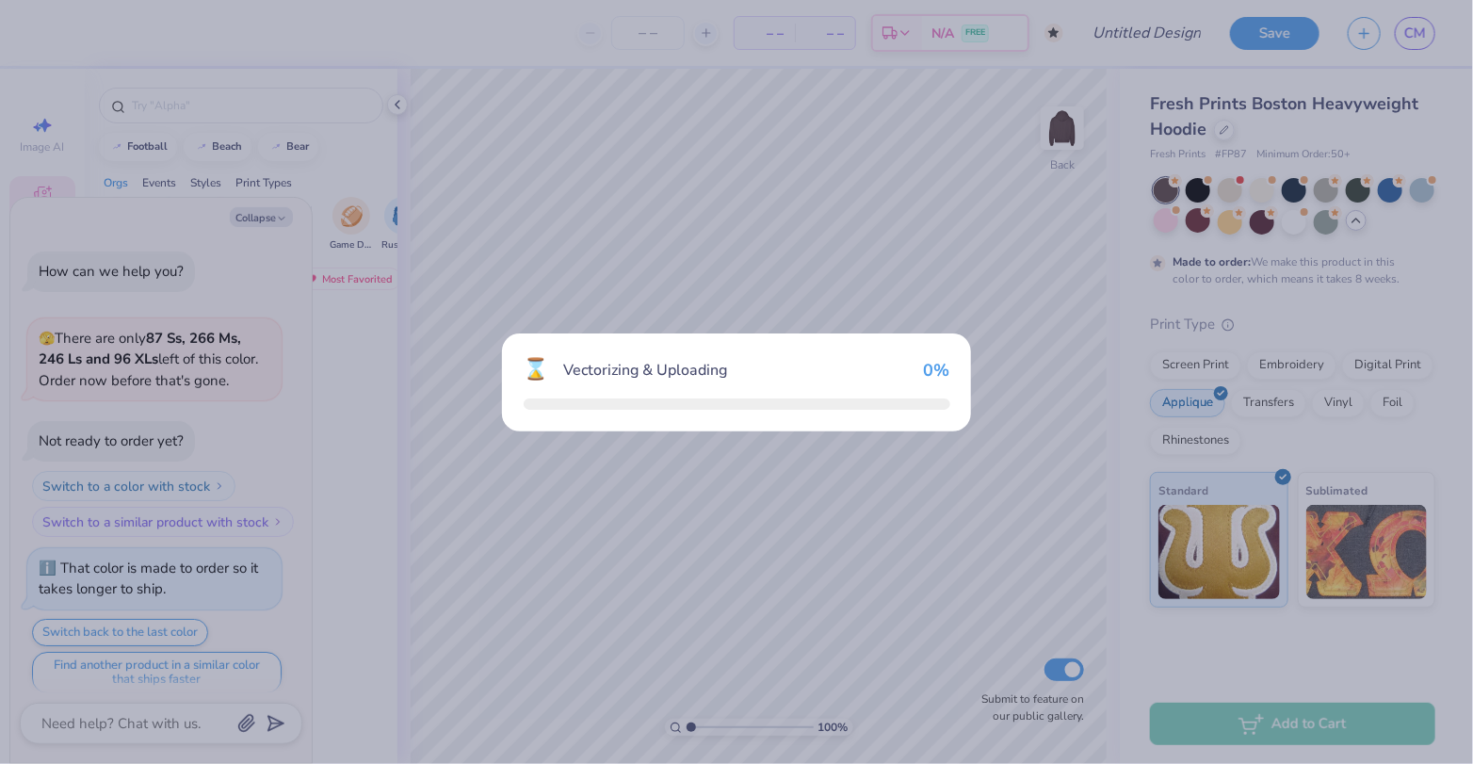
scroll to position [126, 0]
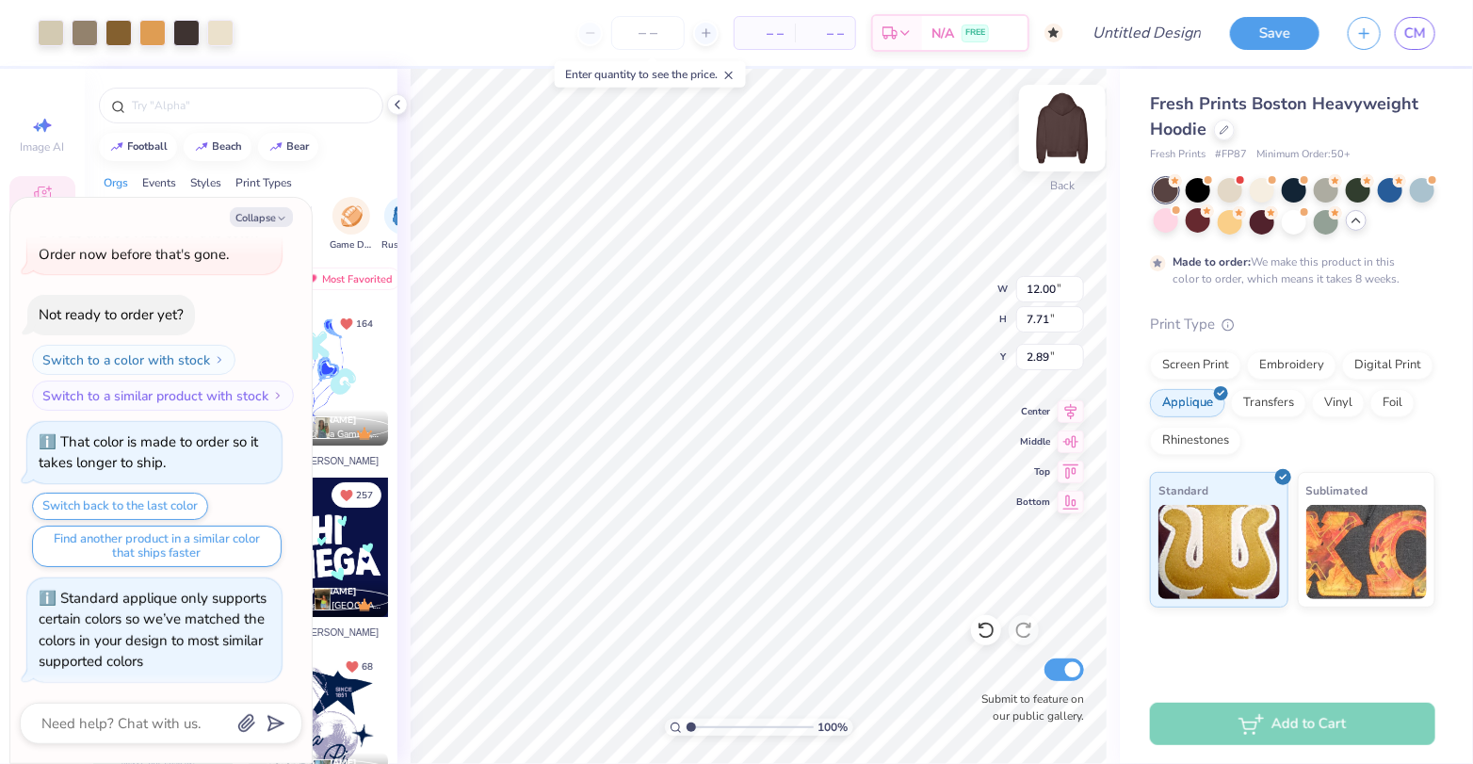
type textarea "x"
type input "3.00"
type textarea "x"
